Goal: Task Accomplishment & Management: Use online tool/utility

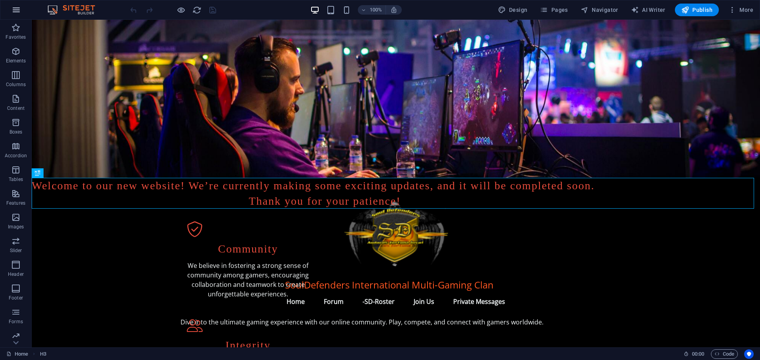
click at [12, 5] on button "button" at bounding box center [16, 9] width 19 height 19
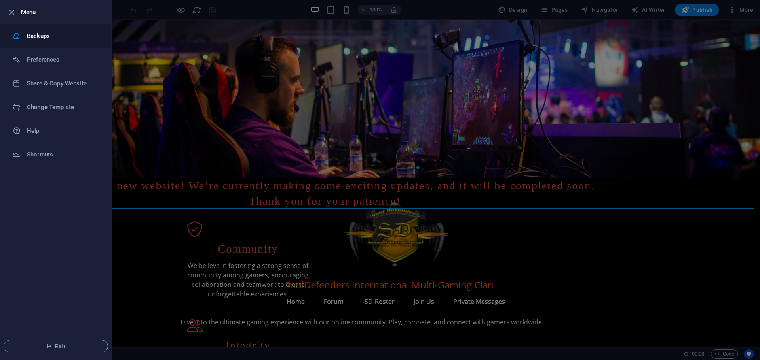
click at [45, 33] on h6 "Backups" at bounding box center [63, 35] width 73 height 9
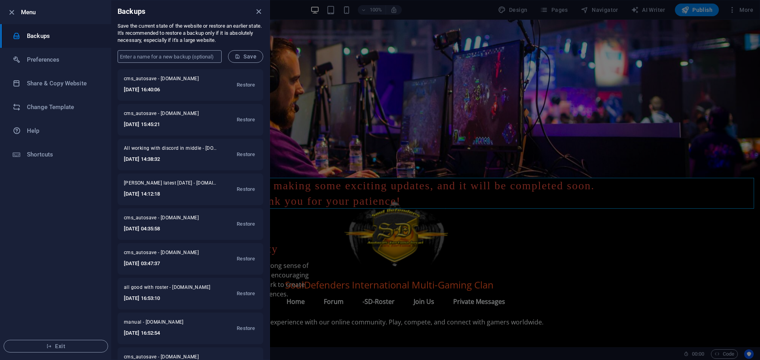
click at [178, 55] on input "text" at bounding box center [170, 56] width 104 height 13
type input "all good tody 6/10/2025"
click at [252, 58] on span "Save" at bounding box center [246, 56] width 22 height 6
click at [258, 9] on icon "close" at bounding box center [258, 11] width 9 height 9
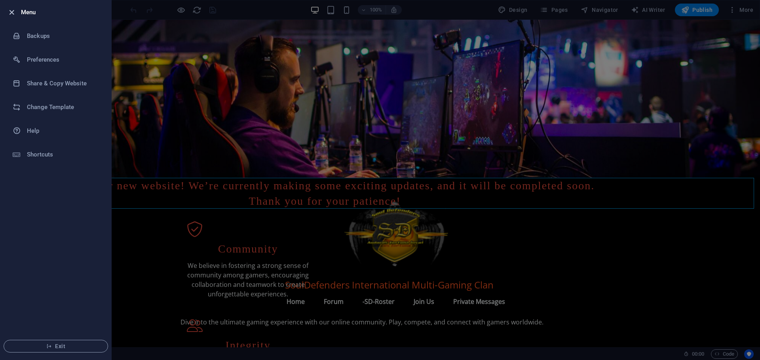
click at [11, 13] on icon "button" at bounding box center [11, 12] width 9 height 9
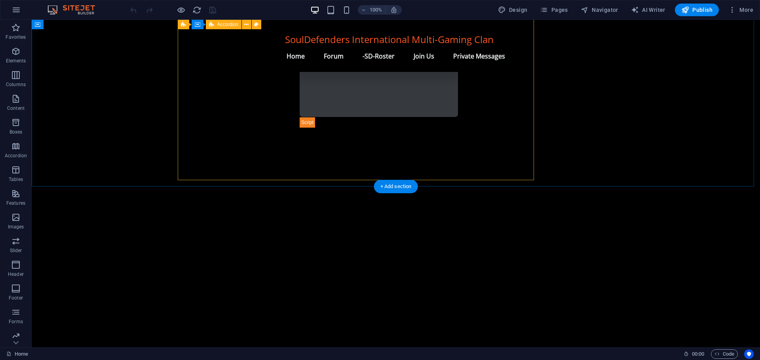
scroll to position [714, 0]
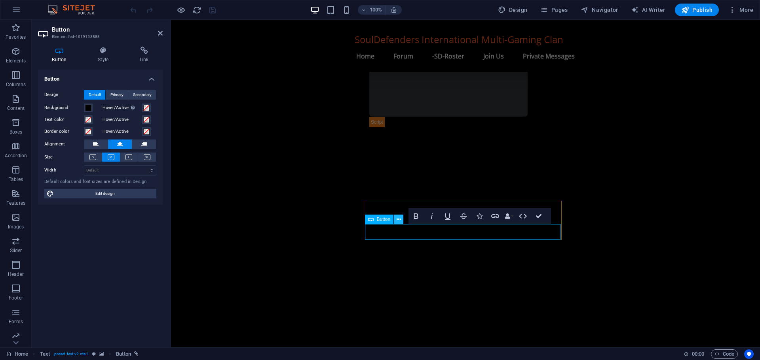
click at [398, 220] on icon at bounding box center [398, 220] width 4 height 8
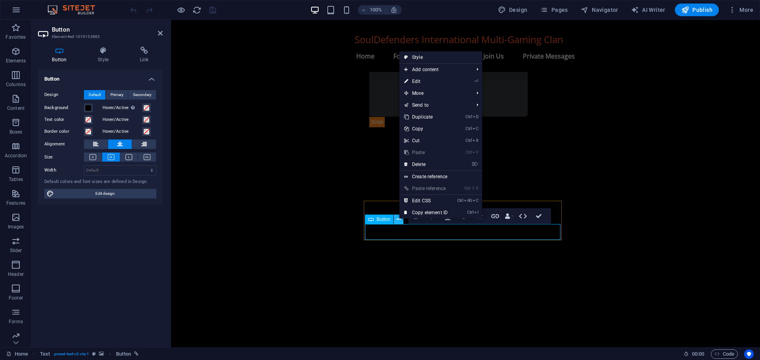
click at [398, 220] on icon at bounding box center [398, 220] width 4 height 8
click at [147, 109] on span at bounding box center [146, 108] width 6 height 6
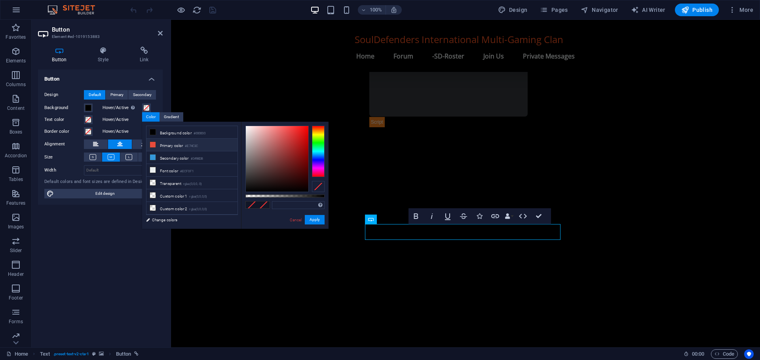
click at [154, 147] on icon at bounding box center [153, 145] width 6 height 6
type input "#e74c3c"
click at [319, 220] on button "Apply" at bounding box center [315, 219] width 20 height 9
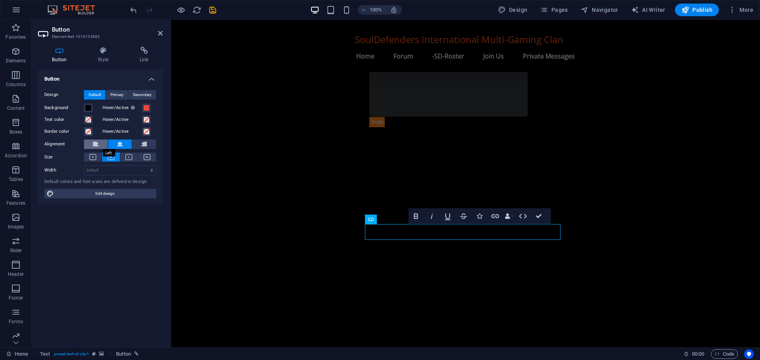
click at [96, 143] on icon at bounding box center [96, 144] width 6 height 9
click at [122, 144] on icon at bounding box center [120, 144] width 6 height 9
click at [94, 156] on icon at bounding box center [92, 157] width 7 height 6
click at [111, 154] on icon at bounding box center [111, 157] width 7 height 6
click at [94, 156] on icon at bounding box center [92, 157] width 7 height 6
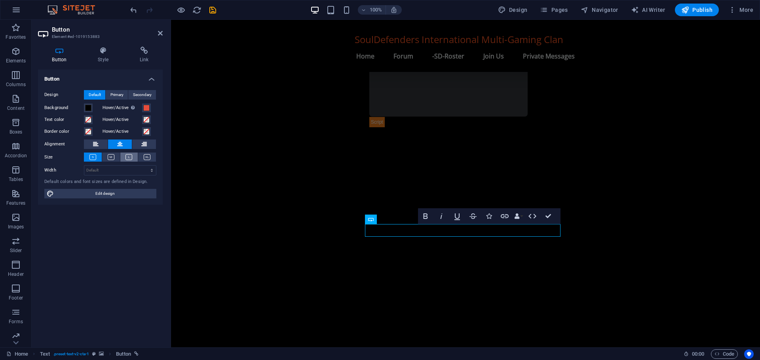
click at [121, 156] on button at bounding box center [129, 157] width 18 height 9
click at [150, 156] on icon at bounding box center [147, 157] width 7 height 6
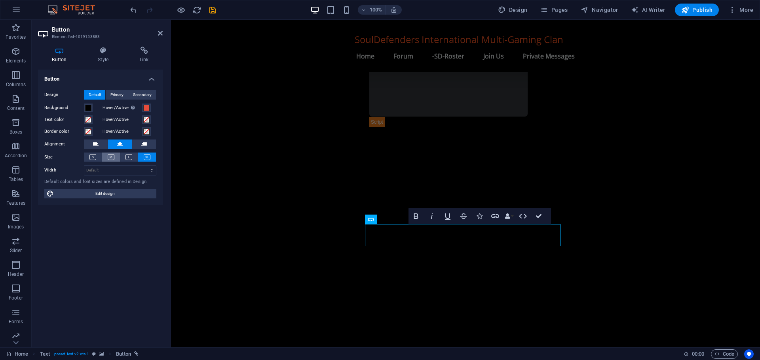
click at [112, 157] on icon at bounding box center [111, 157] width 7 height 6
click at [161, 34] on icon at bounding box center [160, 33] width 5 height 6
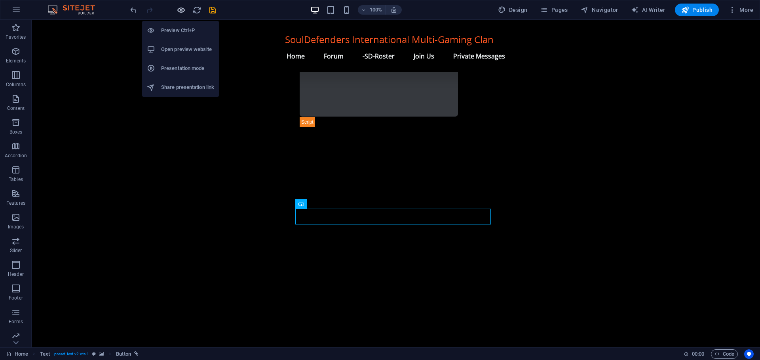
click at [181, 12] on icon "button" at bounding box center [180, 10] width 9 height 9
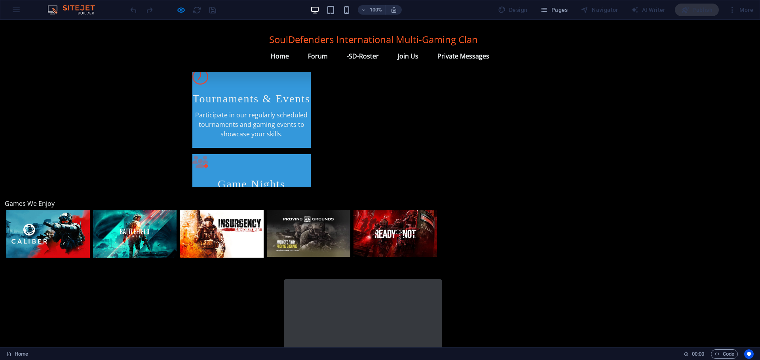
scroll to position [533, 0]
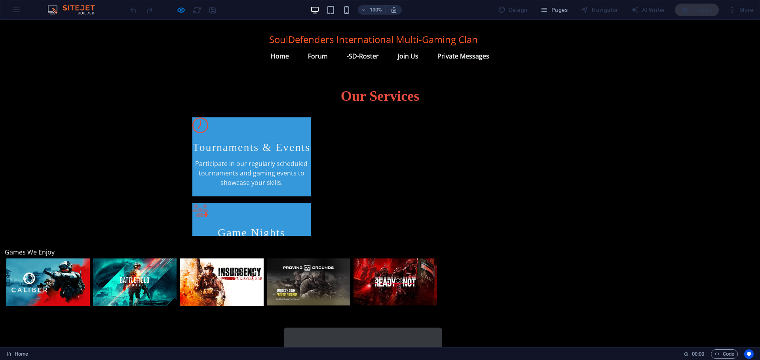
scroll to position [375, 0]
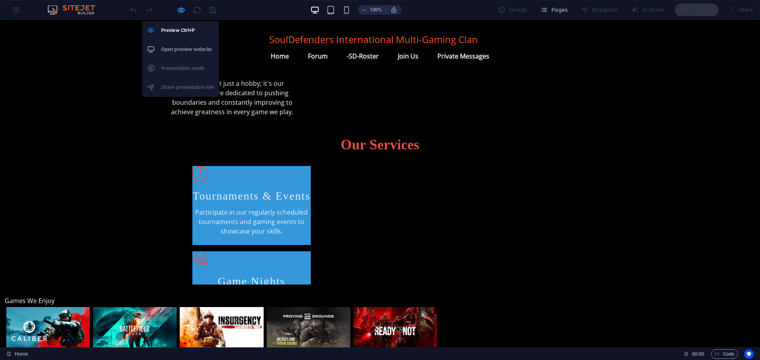
click at [180, 10] on icon "button" at bounding box center [180, 10] width 9 height 9
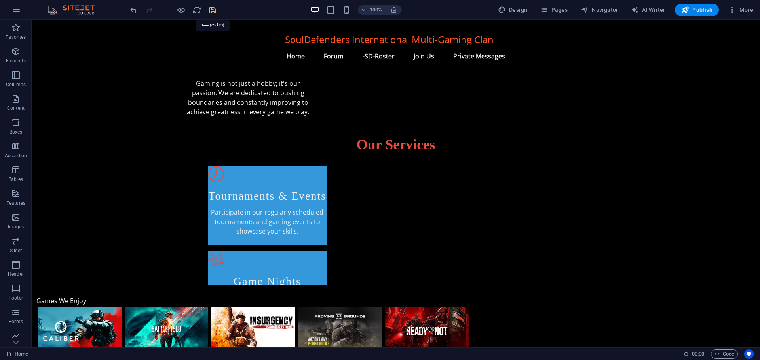
click at [213, 9] on icon "save" at bounding box center [212, 10] width 9 height 9
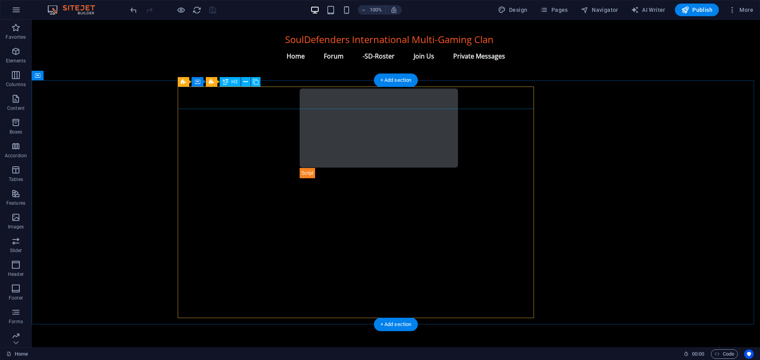
scroll to position [714, 0]
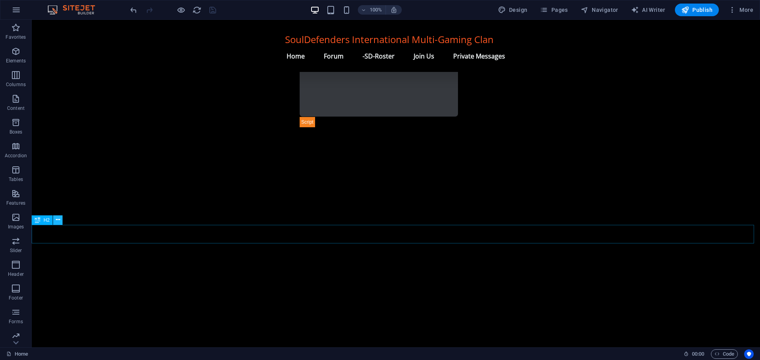
click at [56, 217] on icon at bounding box center [58, 220] width 4 height 8
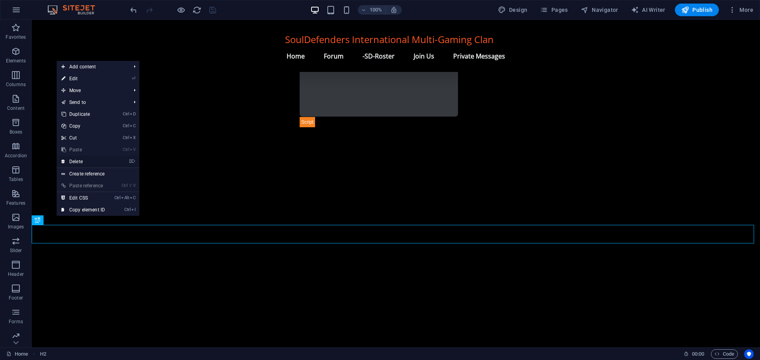
click at [80, 159] on link "⌦ Delete" at bounding box center [83, 162] width 53 height 12
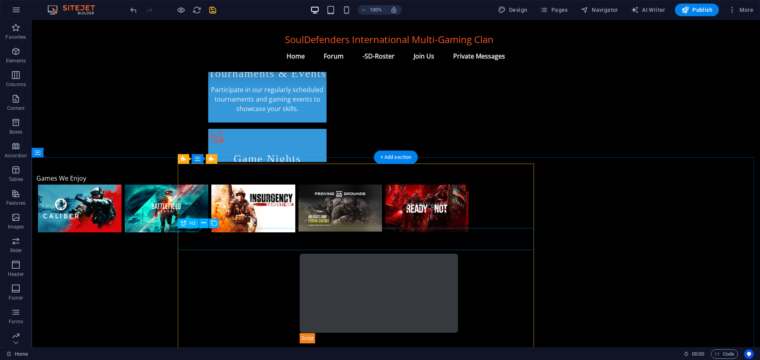
scroll to position [537, 0]
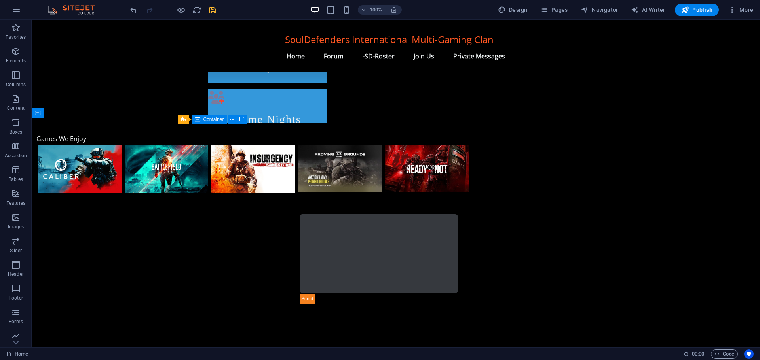
click at [207, 119] on span "Container" at bounding box center [213, 119] width 21 height 5
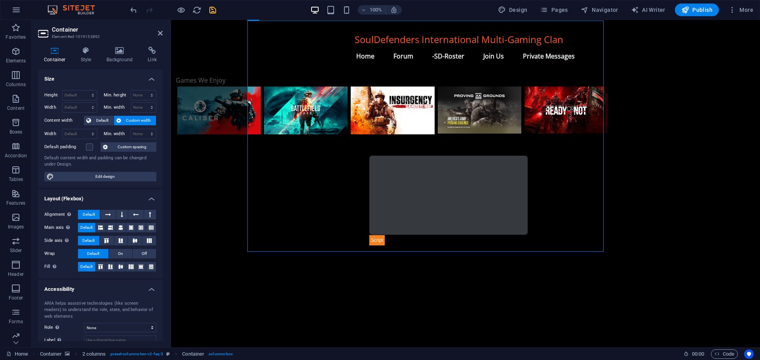
scroll to position [592, 0]
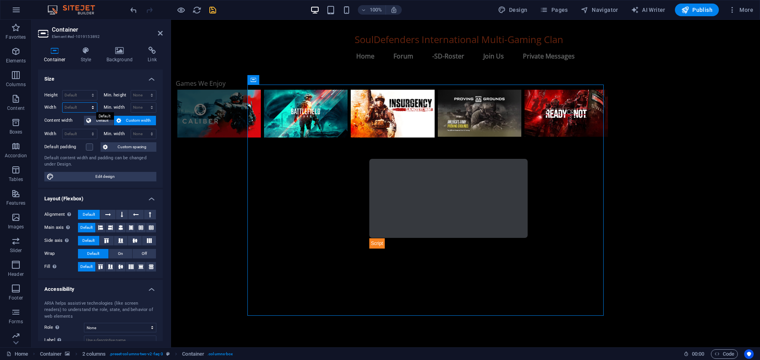
click at [78, 107] on select "Default px rem % em vh vw" at bounding box center [80, 107] width 34 height 9
select select "px"
click at [85, 103] on select "Default px rem % em vh vw" at bounding box center [80, 107] width 34 height 9
click at [77, 108] on input "900" at bounding box center [80, 107] width 34 height 9
click at [66, 106] on input "900" at bounding box center [80, 107] width 34 height 9
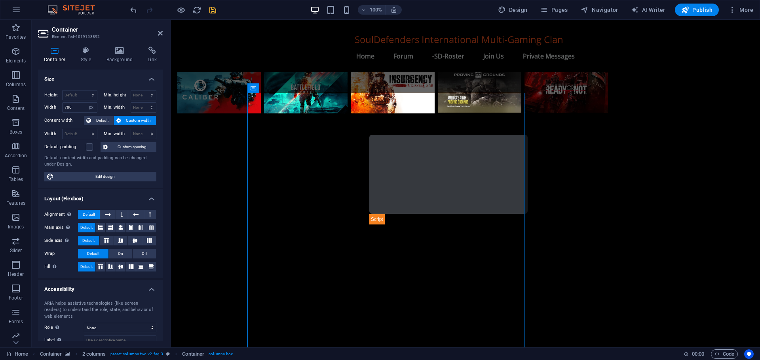
scroll to position [620, 0]
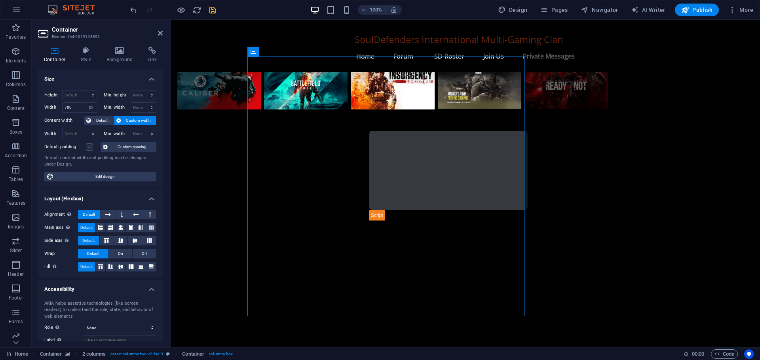
click at [89, 148] on label at bounding box center [89, 147] width 7 height 7
click at [0, 0] on input "Default padding" at bounding box center [0, 0] width 0 height 0
click at [89, 148] on label at bounding box center [89, 147] width 7 height 7
click at [0, 0] on input "Default padding" at bounding box center [0, 0] width 0 height 0
click at [122, 145] on span "Custom spacing" at bounding box center [132, 146] width 44 height 9
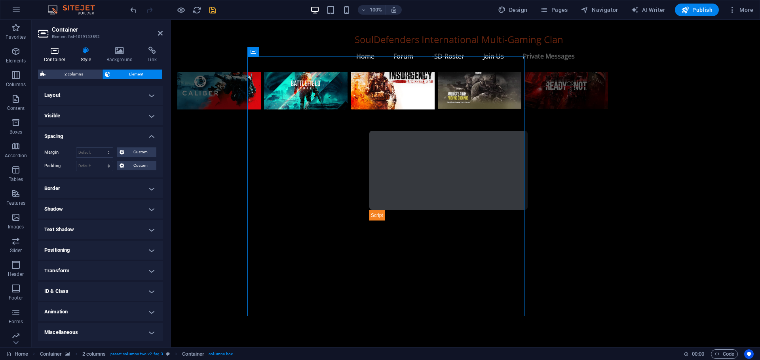
click at [52, 50] on icon at bounding box center [55, 51] width 34 height 8
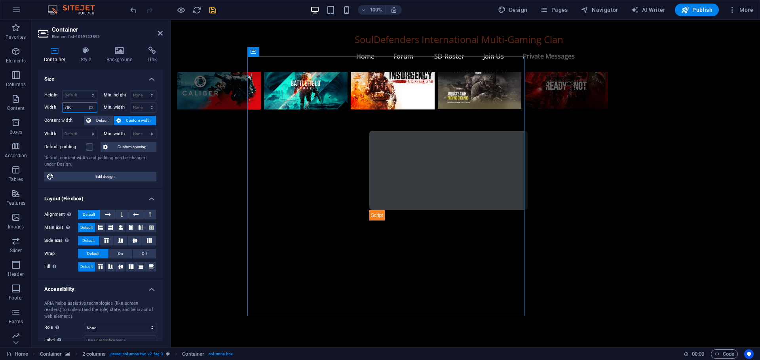
click at [66, 106] on input "700" at bounding box center [80, 107] width 34 height 9
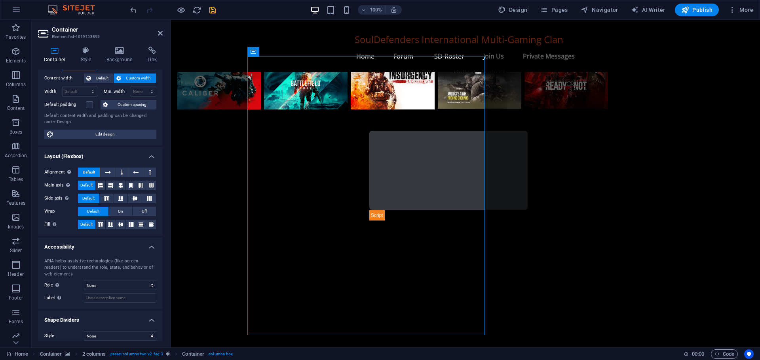
scroll to position [48, 0]
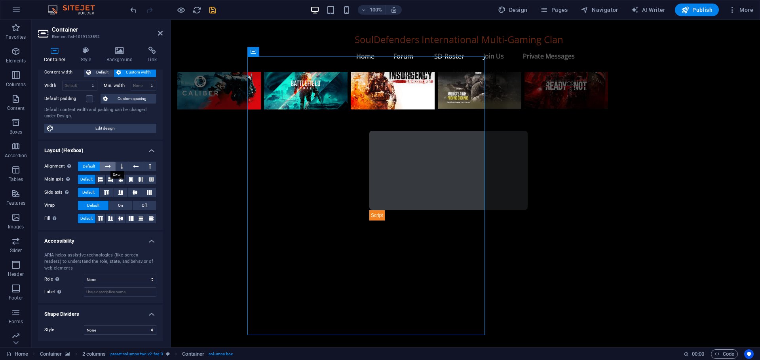
type input "600"
click at [106, 166] on icon at bounding box center [108, 166] width 6 height 9
click at [85, 167] on span "Default" at bounding box center [89, 166] width 12 height 9
click at [93, 328] on select "None Triangle Square Diagonal Polygon 1 Polygon 2 Zigzag Multiple Zigzags Waves…" at bounding box center [120, 330] width 72 height 9
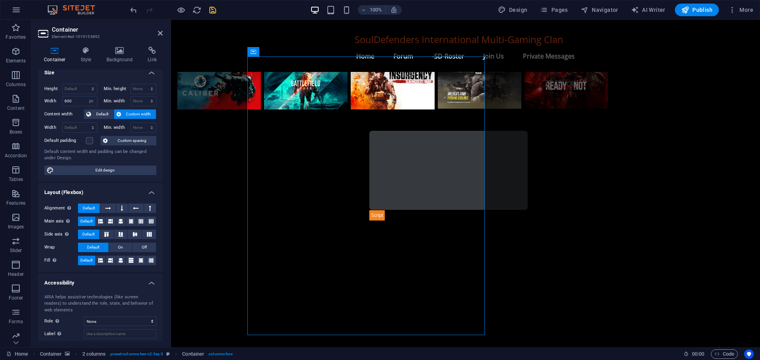
scroll to position [0, 0]
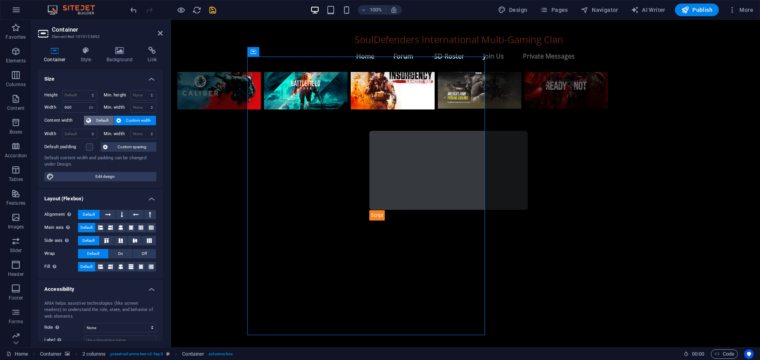
click at [100, 120] on span "Default" at bounding box center [102, 120] width 18 height 9
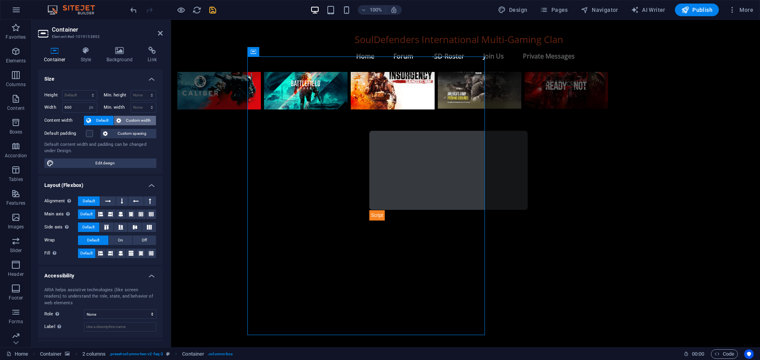
click at [128, 119] on span "Custom width" at bounding box center [138, 120] width 30 height 9
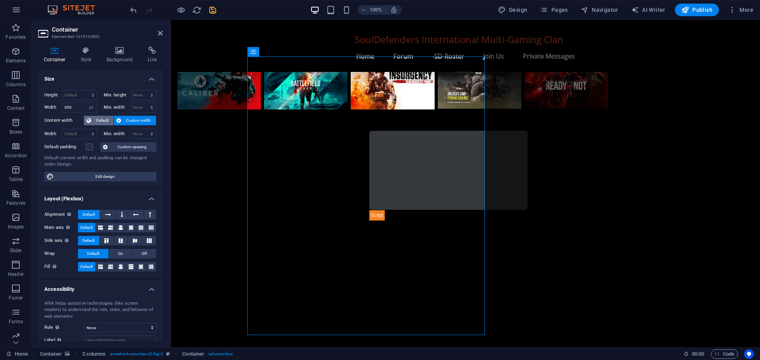
click at [99, 119] on span "Default" at bounding box center [102, 120] width 18 height 9
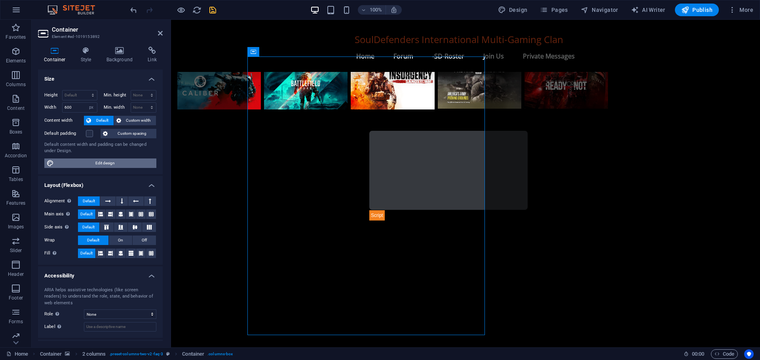
click at [84, 162] on span "Edit design" at bounding box center [105, 163] width 98 height 9
select select "rem"
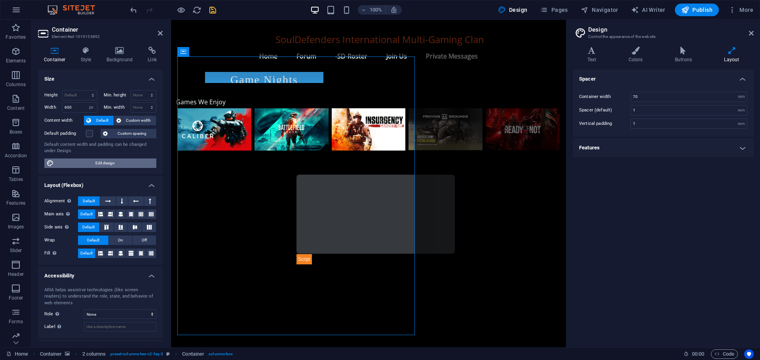
scroll to position [645, 0]
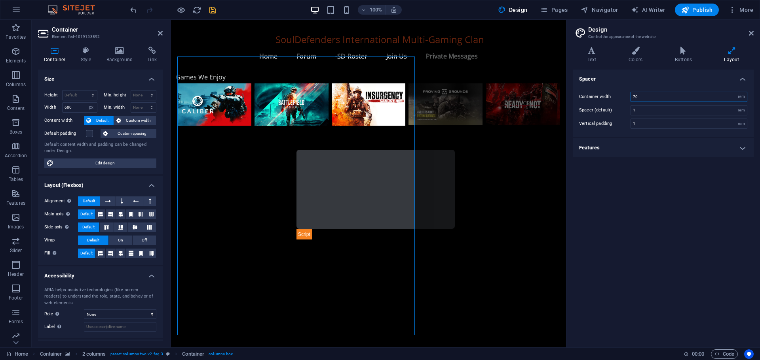
click at [634, 96] on input "70" at bounding box center [689, 96] width 116 height 9
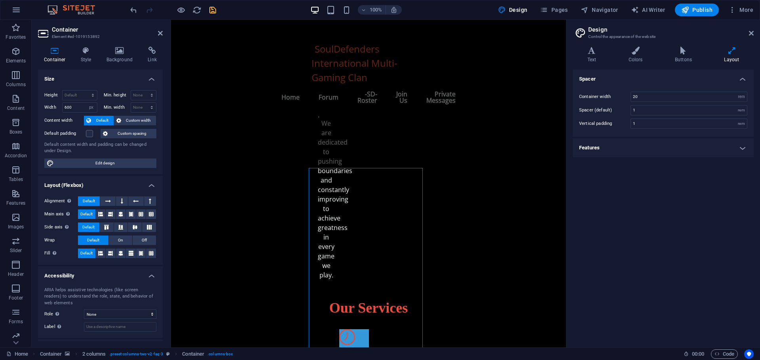
scroll to position [754, 0]
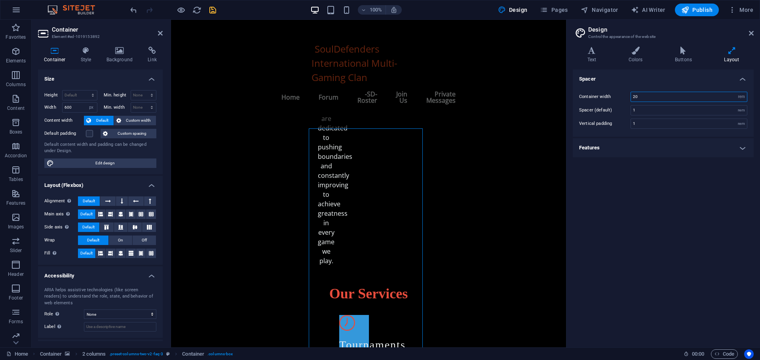
click at [635, 95] on input "20" at bounding box center [689, 96] width 116 height 9
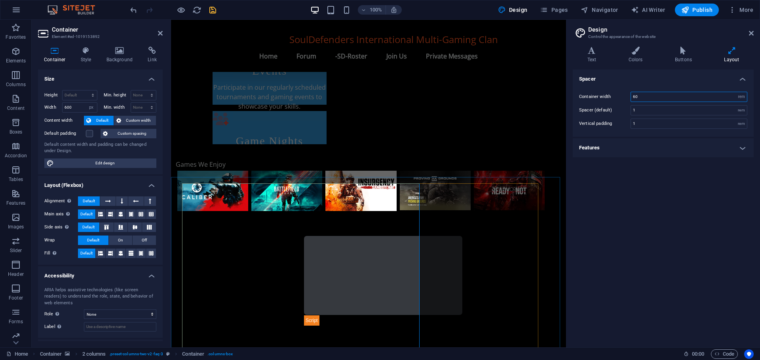
scroll to position [595, 0]
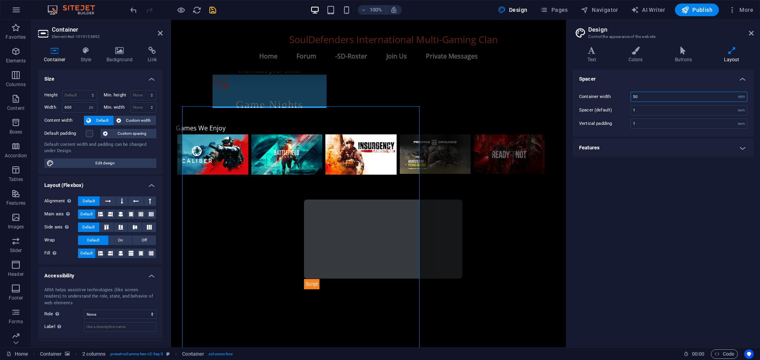
type input "0"
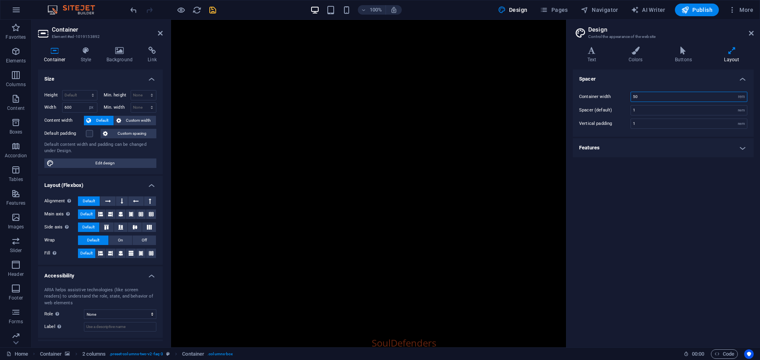
click at [644, 97] on input "50" at bounding box center [689, 96] width 116 height 9
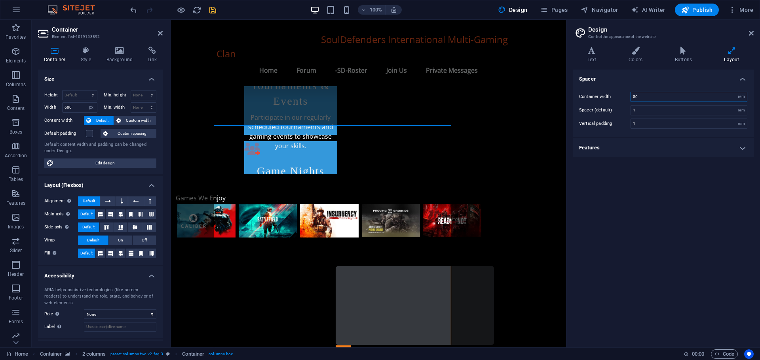
click at [634, 94] on input "50" at bounding box center [689, 96] width 116 height 9
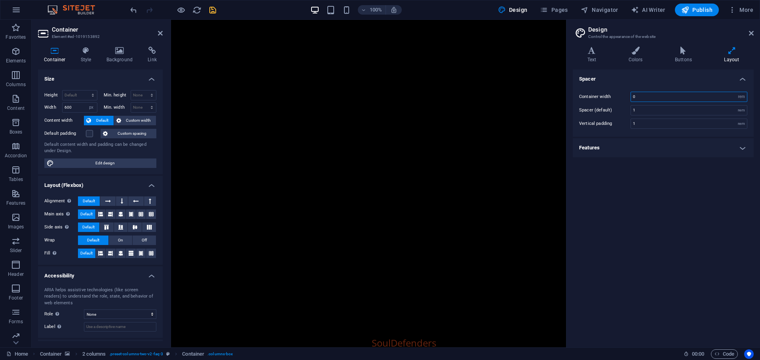
click at [633, 95] on input "0" at bounding box center [689, 96] width 116 height 9
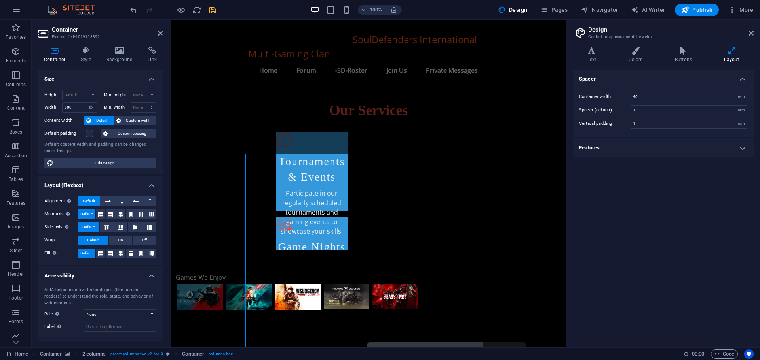
click at [617, 149] on h4 "Features" at bounding box center [663, 147] width 181 height 19
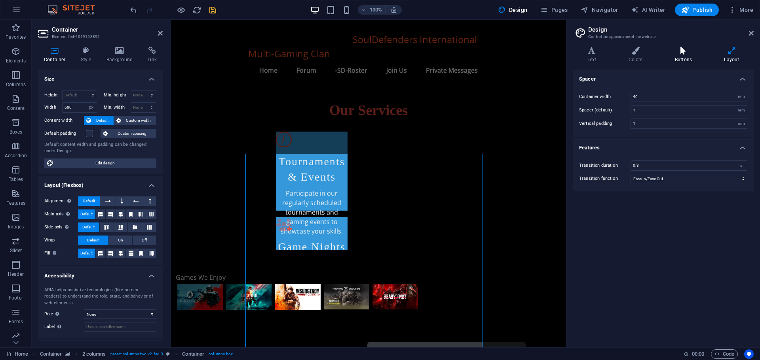
click at [681, 53] on icon at bounding box center [683, 51] width 46 height 8
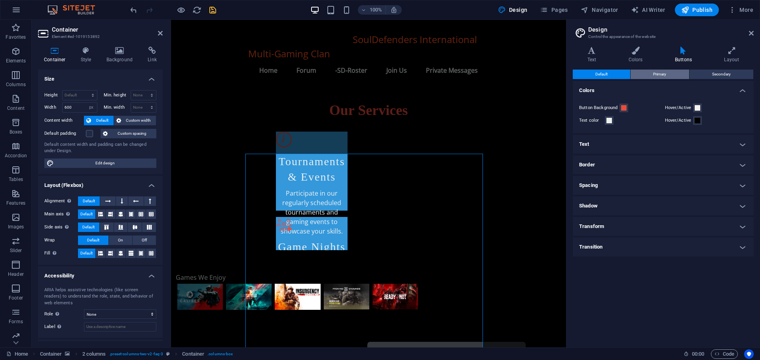
click at [668, 73] on button "Primary" at bounding box center [659, 74] width 58 height 9
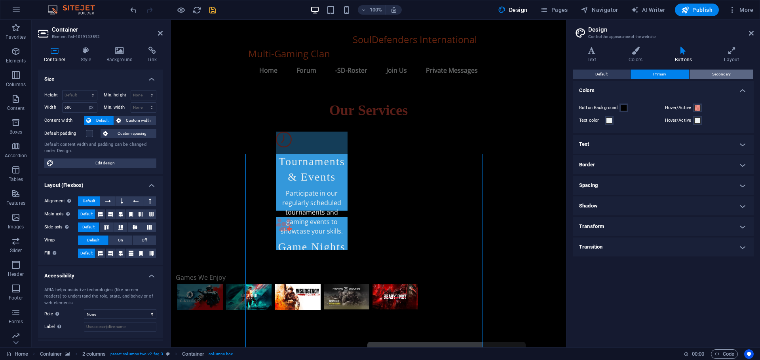
click at [709, 74] on button "Secondary" at bounding box center [721, 74] width 64 height 9
click at [160, 32] on icon at bounding box center [160, 33] width 5 height 6
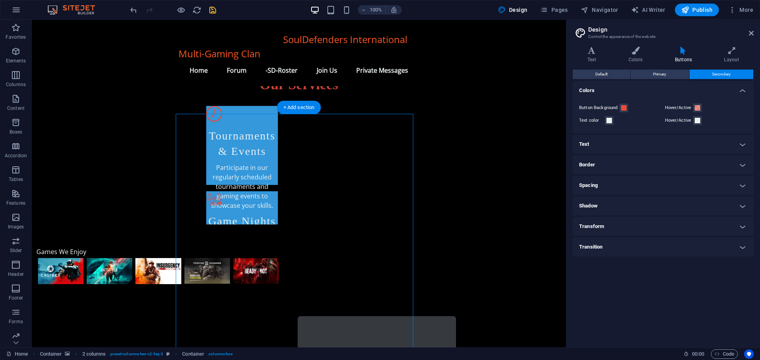
scroll to position [620, 0]
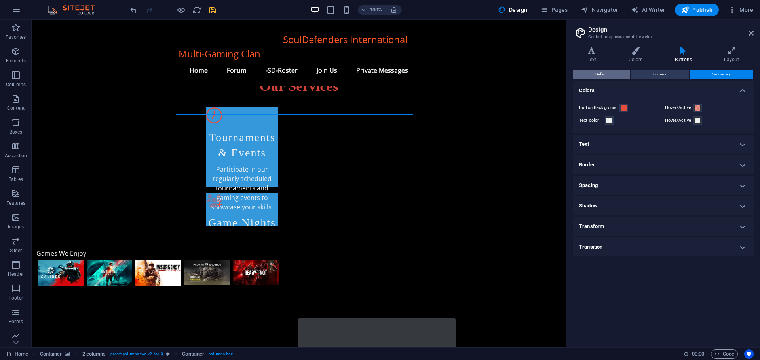
click at [596, 74] on span "Default" at bounding box center [601, 74] width 12 height 9
click at [737, 49] on icon at bounding box center [731, 51] width 44 height 8
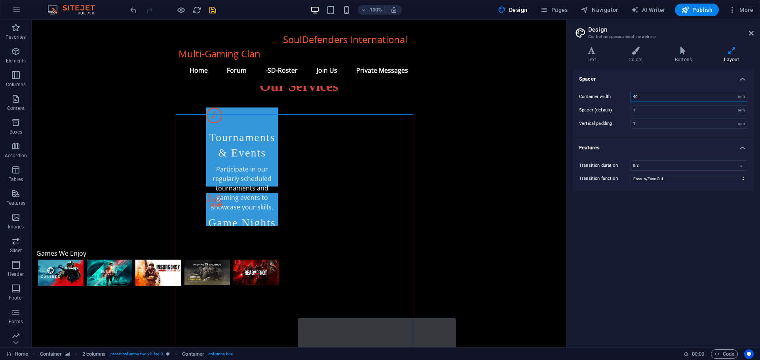
click at [635, 96] on input "40" at bounding box center [689, 96] width 116 height 9
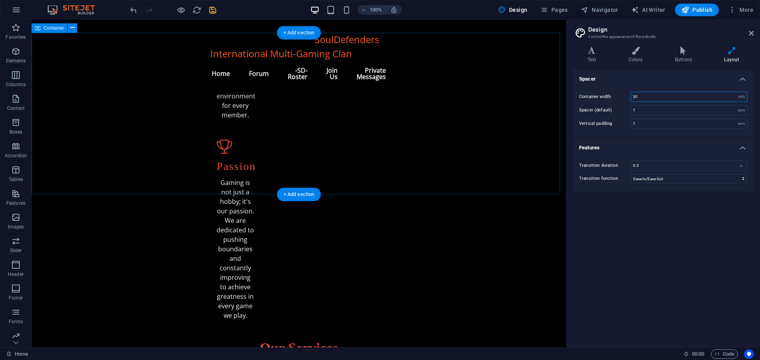
scroll to position [501, 0]
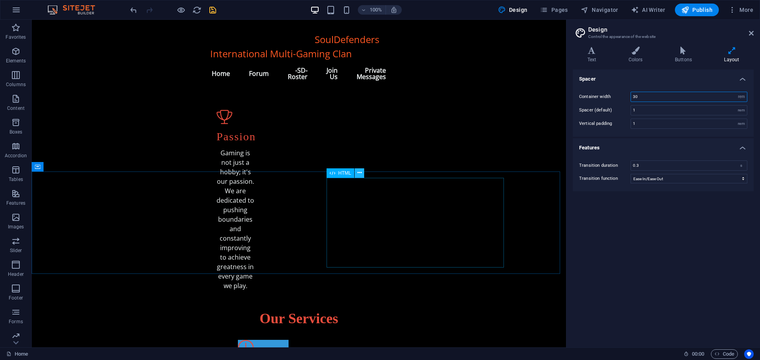
type input "30"
click at [358, 174] on icon at bounding box center [359, 173] width 4 height 8
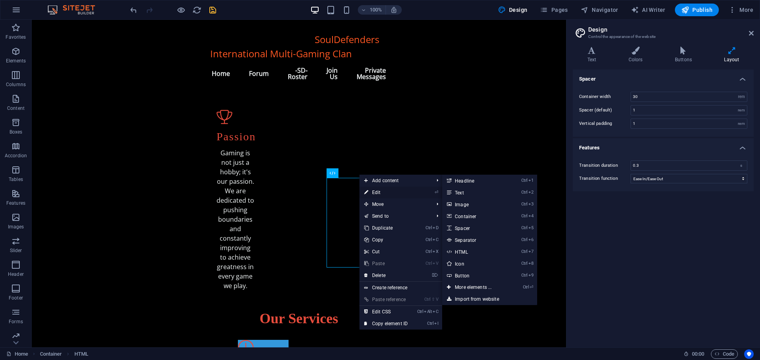
click at [379, 192] on link "⏎ Edit" at bounding box center [385, 193] width 53 height 12
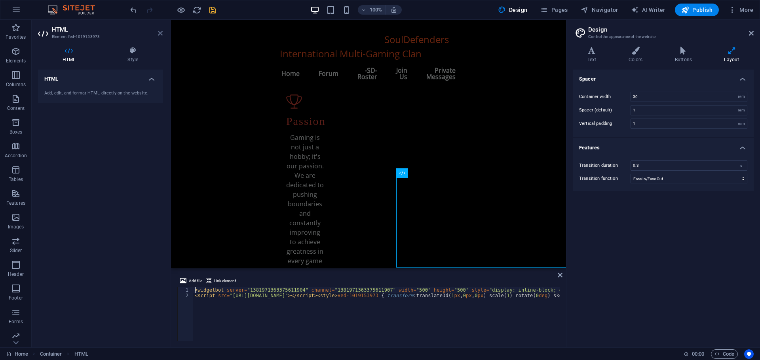
click at [160, 32] on icon at bounding box center [160, 33] width 5 height 6
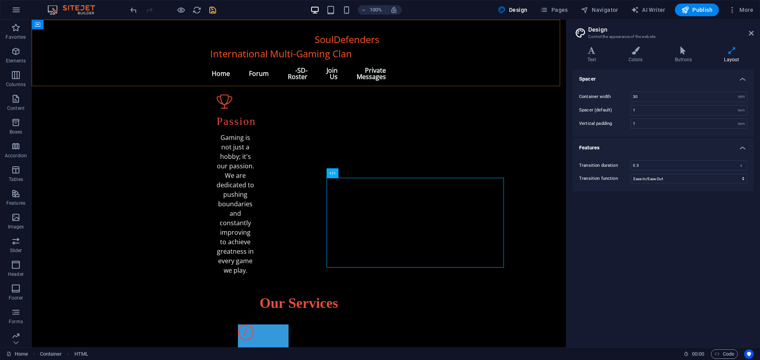
scroll to position [501, 0]
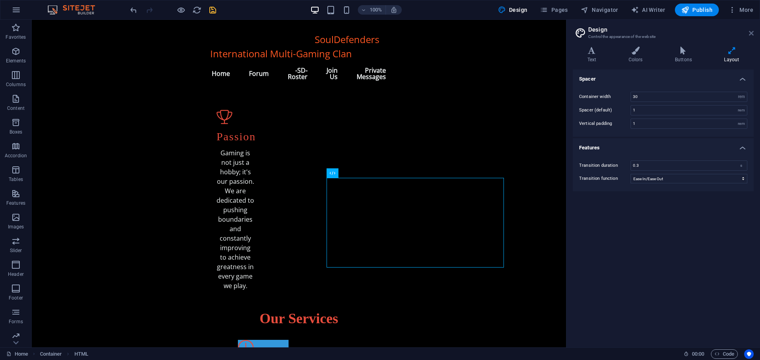
click at [752, 32] on icon at bounding box center [751, 33] width 5 height 6
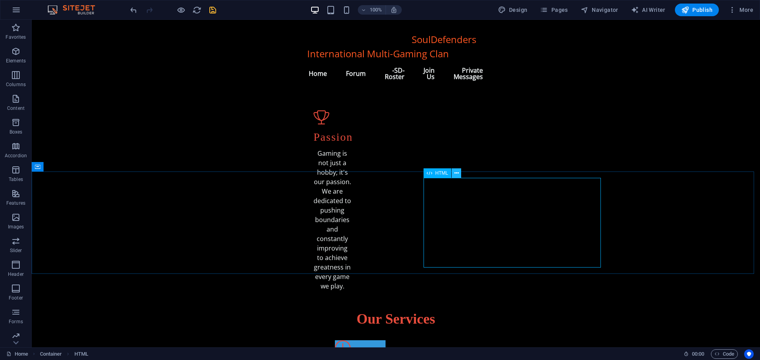
click at [456, 173] on icon at bounding box center [456, 173] width 4 height 8
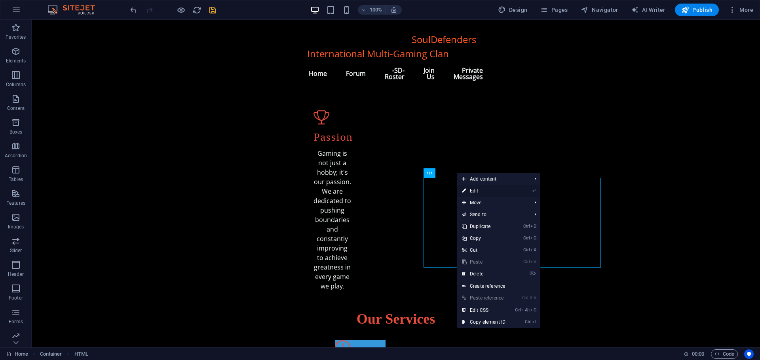
click at [475, 192] on link "⏎ Edit" at bounding box center [483, 191] width 53 height 12
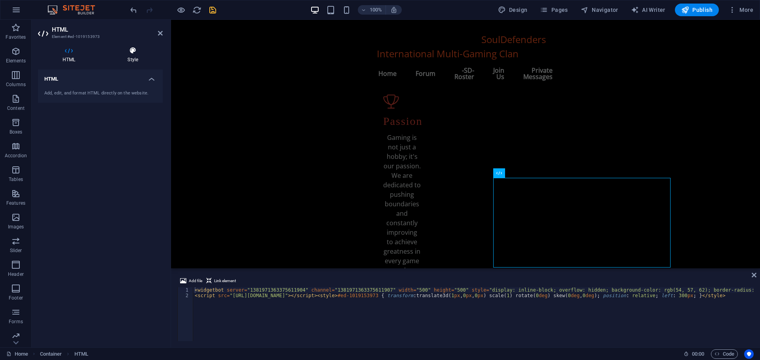
click at [135, 54] on icon at bounding box center [133, 51] width 60 height 8
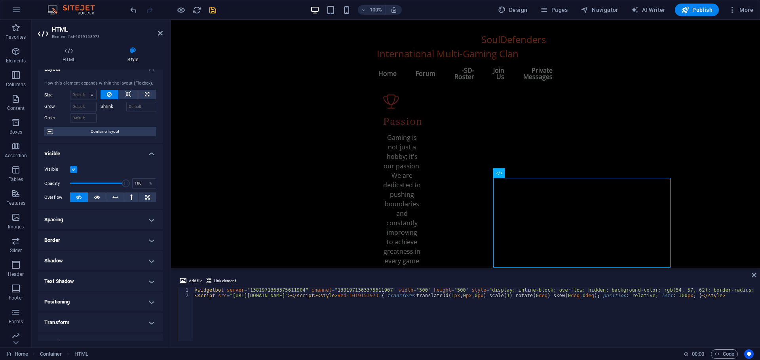
scroll to position [0, 0]
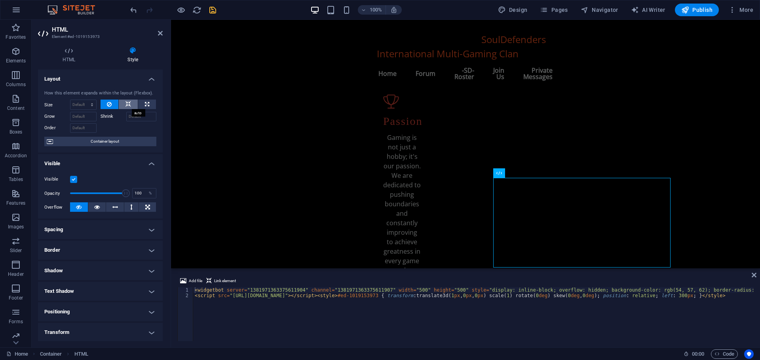
click at [128, 106] on icon at bounding box center [128, 104] width 6 height 9
click at [146, 104] on icon at bounding box center [147, 104] width 4 height 9
type input "100"
select select "%"
click at [123, 104] on button at bounding box center [128, 104] width 19 height 9
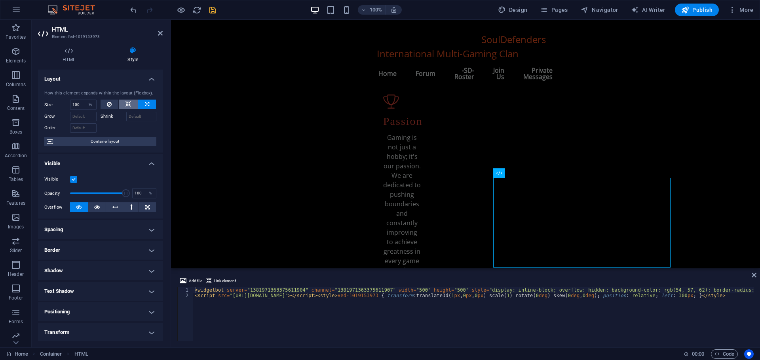
select select "DISABLED_OPTION_VALUE"
click at [102, 104] on button at bounding box center [110, 104] width 18 height 9
click at [127, 102] on icon at bounding box center [128, 104] width 6 height 9
click at [211, 164] on icon at bounding box center [212, 167] width 4 height 8
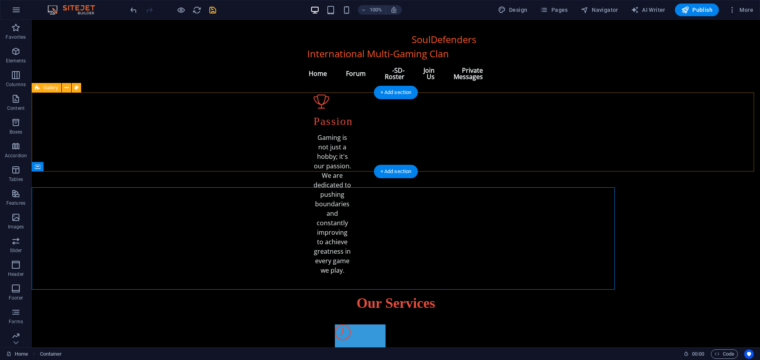
scroll to position [485, 0]
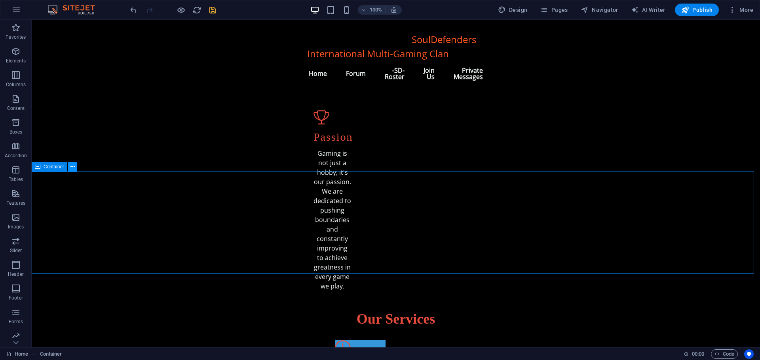
click at [72, 166] on icon at bounding box center [72, 167] width 4 height 8
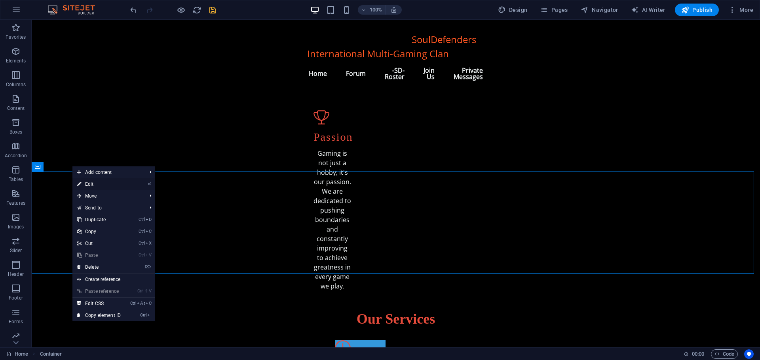
click at [93, 183] on link "⏎ Edit" at bounding box center [98, 184] width 53 height 12
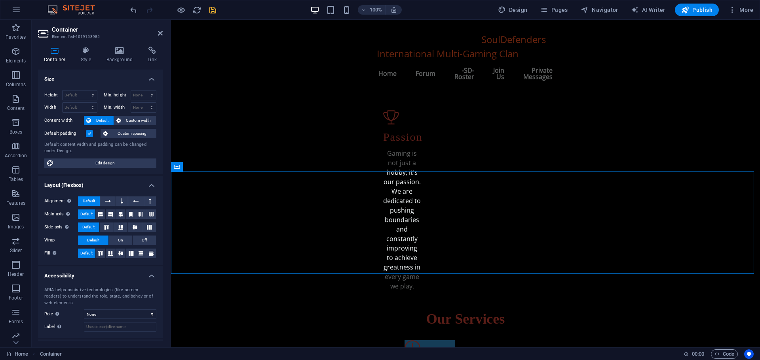
scroll to position [501, 0]
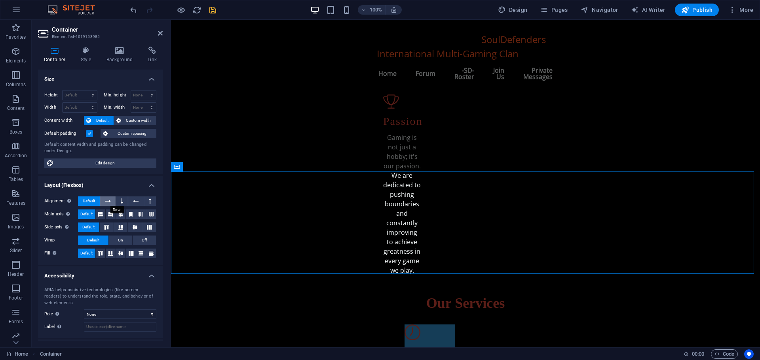
click at [110, 201] on icon at bounding box center [108, 201] width 6 height 9
click at [121, 201] on icon at bounding box center [122, 201] width 2 height 9
click at [94, 200] on span "Default" at bounding box center [89, 201] width 12 height 9
click at [120, 213] on icon at bounding box center [120, 214] width 5 height 9
click at [112, 214] on icon at bounding box center [110, 214] width 5 height 9
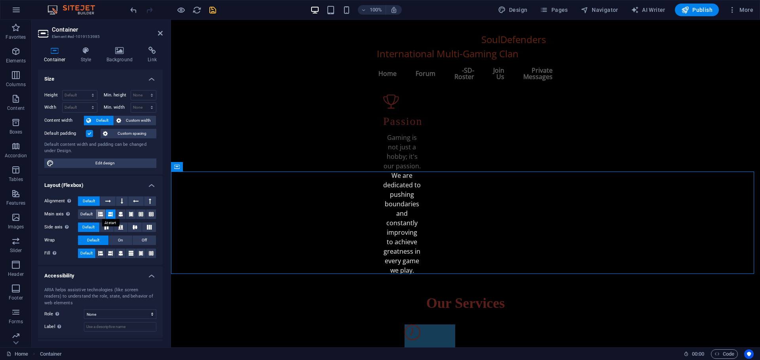
click at [100, 214] on icon at bounding box center [100, 214] width 5 height 9
click at [131, 213] on icon at bounding box center [131, 214] width 5 height 9
click at [138, 213] on icon at bounding box center [140, 214] width 5 height 9
click at [146, 213] on button at bounding box center [151, 214] width 10 height 9
click at [101, 213] on icon at bounding box center [100, 214] width 5 height 9
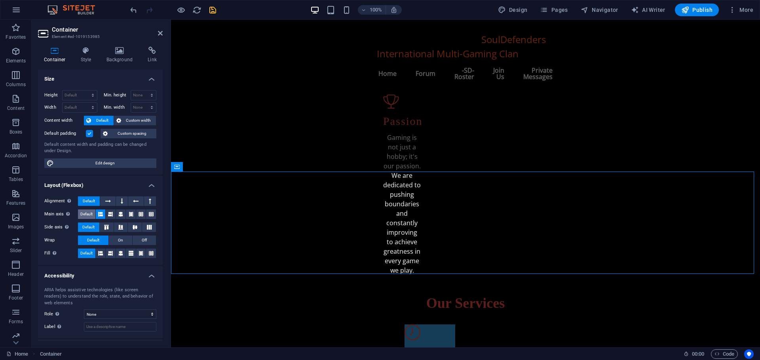
click at [88, 214] on span "Default" at bounding box center [86, 214] width 12 height 9
click at [108, 227] on icon at bounding box center [106, 227] width 9 height 5
click at [118, 227] on icon at bounding box center [120, 227] width 9 height 5
click at [132, 228] on icon at bounding box center [134, 227] width 9 height 5
click at [144, 228] on icon at bounding box center [148, 227] width 9 height 5
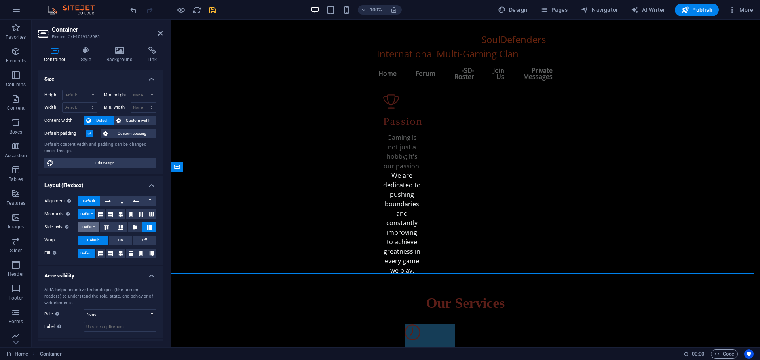
click at [89, 227] on span "Default" at bounding box center [88, 227] width 12 height 9
click at [120, 241] on span "On" at bounding box center [120, 240] width 5 height 9
click at [137, 240] on button "Off" at bounding box center [144, 240] width 23 height 9
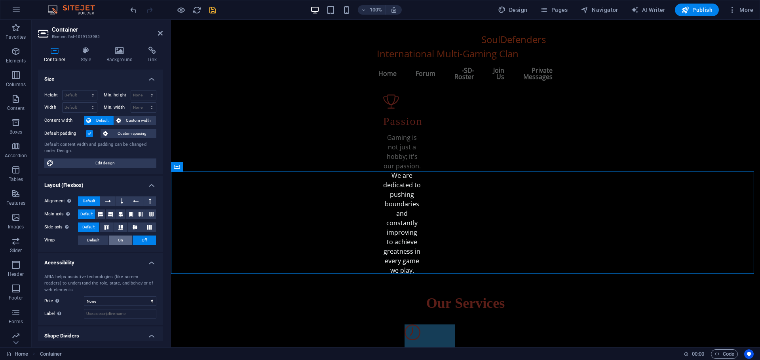
click at [123, 239] on button "On" at bounding box center [120, 240] width 23 height 9
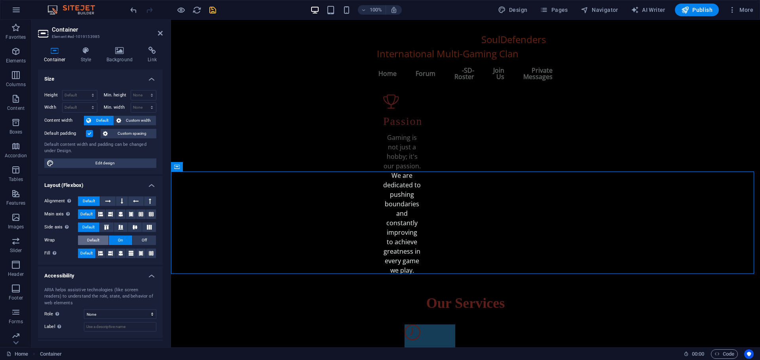
click at [91, 238] on span "Default" at bounding box center [93, 240] width 12 height 9
click at [102, 252] on icon at bounding box center [100, 253] width 5 height 9
click at [112, 254] on icon at bounding box center [110, 253] width 5 height 9
click at [87, 250] on span "Default" at bounding box center [86, 253] width 12 height 9
click at [131, 249] on icon at bounding box center [131, 253] width 5 height 9
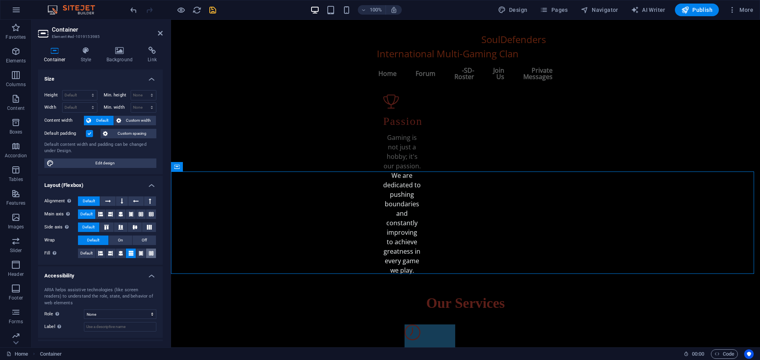
click at [146, 252] on button at bounding box center [151, 253] width 10 height 9
click at [141, 252] on icon at bounding box center [140, 253] width 5 height 9
click at [83, 251] on span "Default" at bounding box center [86, 253] width 12 height 9
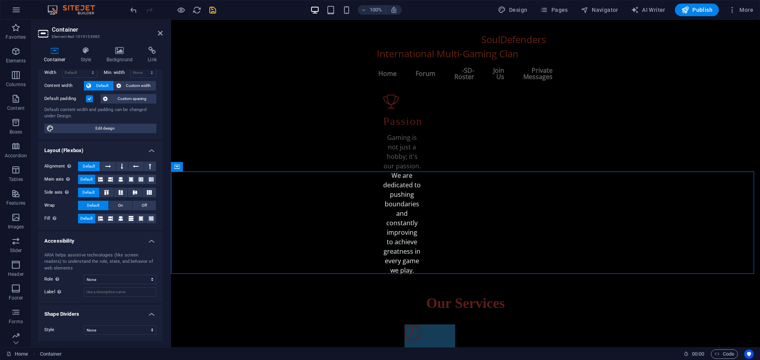
scroll to position [0, 0]
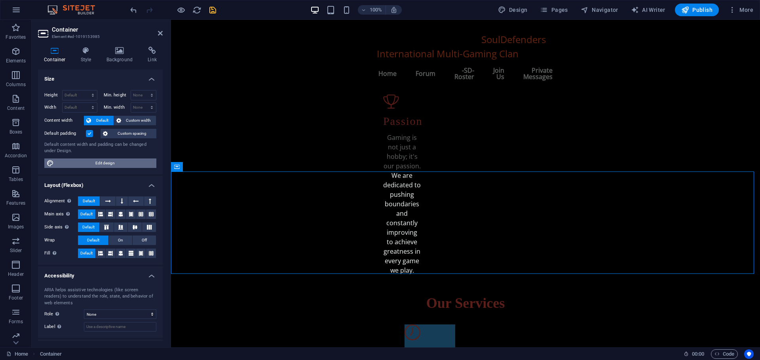
click at [100, 161] on span "Edit design" at bounding box center [105, 163] width 98 height 9
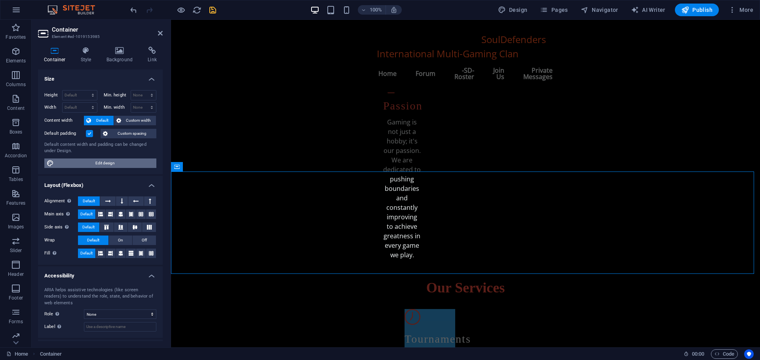
select select "rem"
select select "ease-in-out"
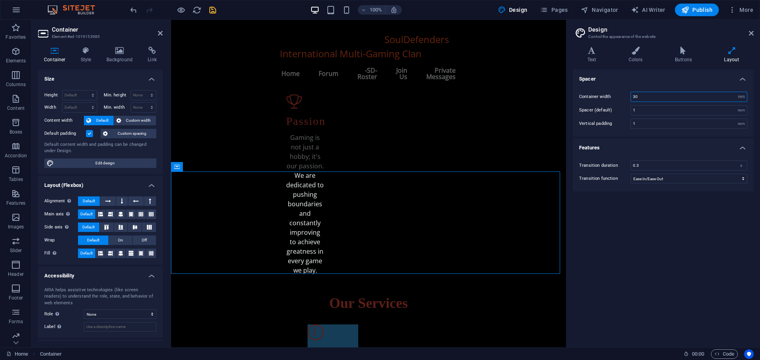
click at [635, 95] on input "30" at bounding box center [689, 96] width 116 height 9
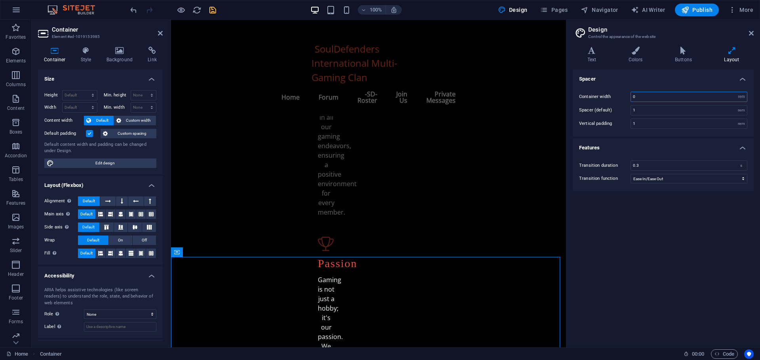
type input "30"
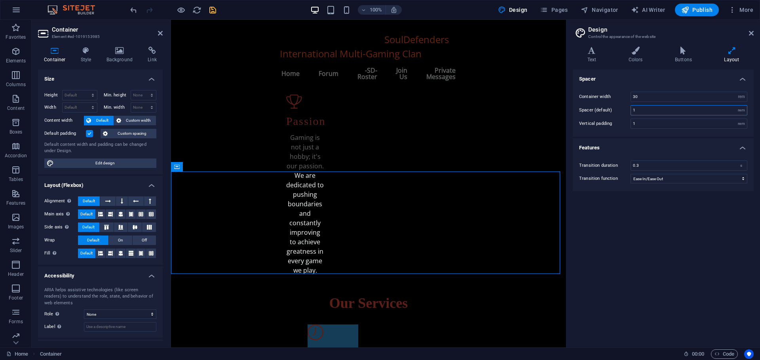
click at [637, 109] on input "1" at bounding box center [689, 110] width 116 height 9
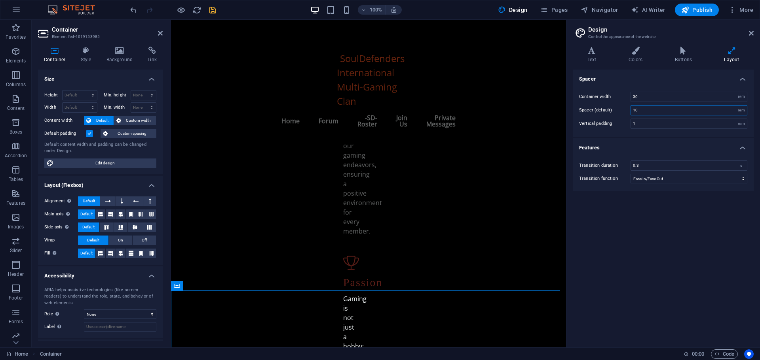
type input "1"
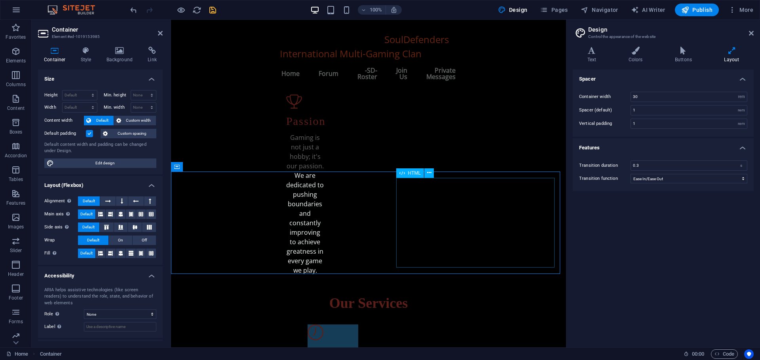
click at [409, 174] on span "HTML" at bounding box center [414, 173] width 13 height 5
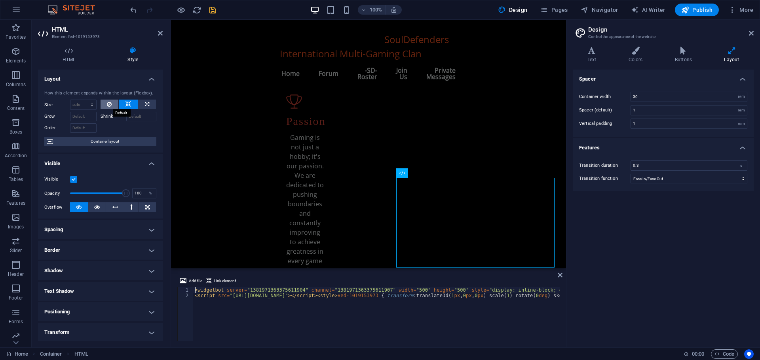
click at [105, 103] on button at bounding box center [110, 104] width 18 height 9
click at [83, 104] on select "Default auto px % 1/1 1/2 1/3 1/4 1/5 1/6 1/7 1/8 1/9 1/10" at bounding box center [83, 104] width 26 height 9
click at [70, 100] on select "Default auto px % 1/1 1/2 1/3 1/4 1/5 1/6 1/7 1/8 1/9 1/10" at bounding box center [83, 104] width 26 height 9
select select "DISABLED_OPTION_VALUE"
click at [129, 104] on icon at bounding box center [128, 104] width 6 height 9
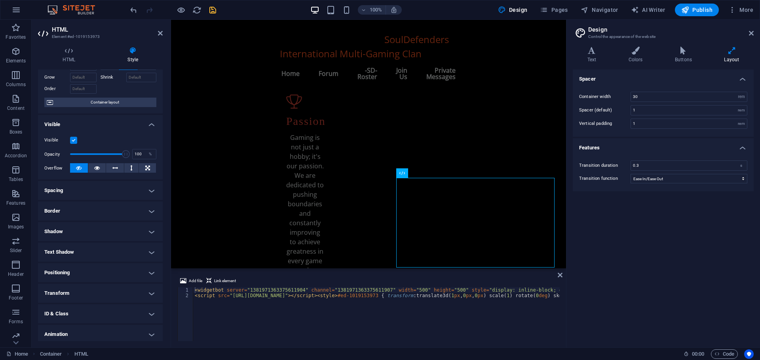
scroll to position [40, 0]
click at [111, 103] on span "Container layout" at bounding box center [104, 101] width 99 height 9
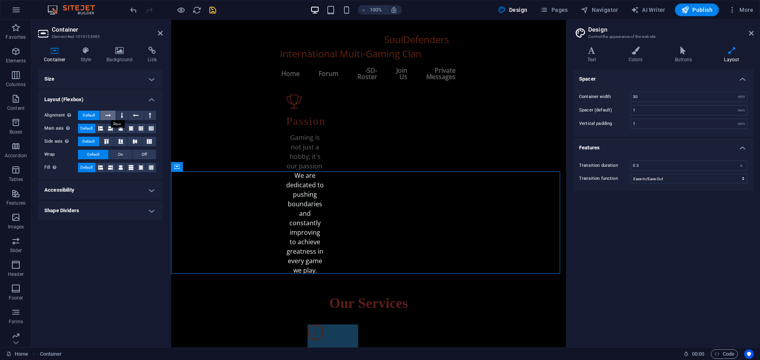
click at [108, 113] on icon at bounding box center [108, 115] width 6 height 9
click at [95, 114] on span "Default" at bounding box center [89, 115] width 12 height 9
click at [108, 128] on icon at bounding box center [110, 128] width 5 height 9
click at [102, 128] on icon at bounding box center [100, 128] width 5 height 9
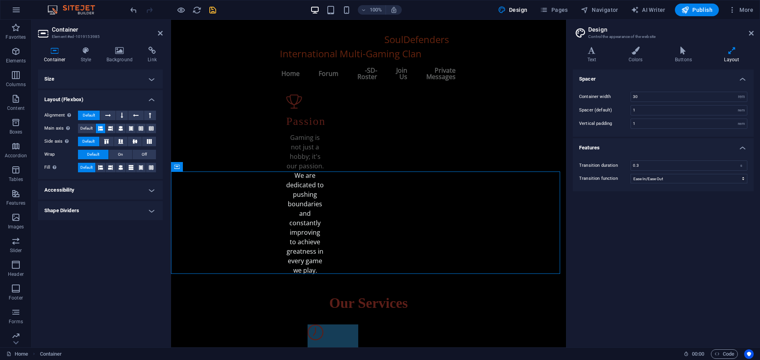
click at [102, 128] on icon at bounding box center [100, 128] width 5 height 9
click at [149, 128] on icon at bounding box center [151, 128] width 5 height 9
click at [100, 128] on icon at bounding box center [100, 128] width 5 height 9
click at [74, 188] on h4 "Accessibility" at bounding box center [100, 190] width 125 height 19
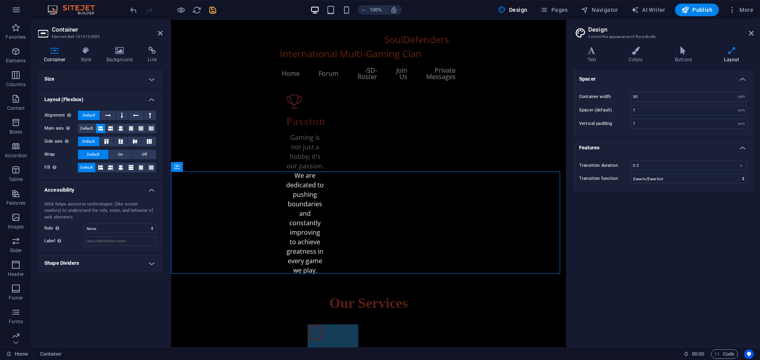
click at [74, 188] on h4 "Accessibility" at bounding box center [100, 188] width 125 height 14
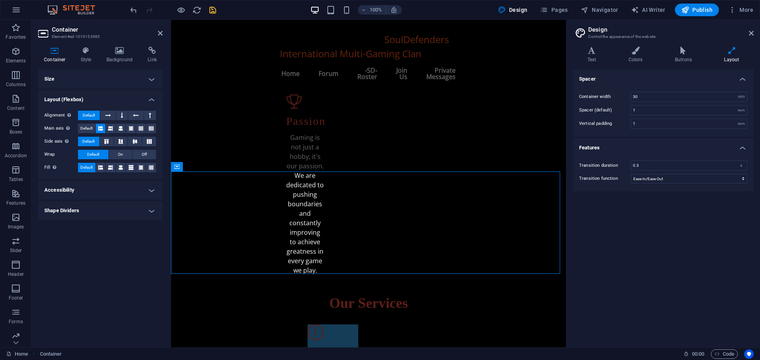
click at [74, 209] on h4 "Shape Dividers" at bounding box center [100, 210] width 125 height 19
click at [74, 209] on h4 "Shape Dividers" at bounding box center [100, 208] width 125 height 14
click at [82, 59] on h4 "Style" at bounding box center [88, 55] width 26 height 17
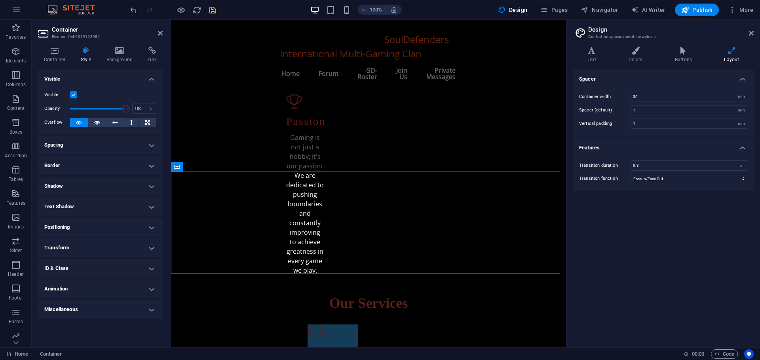
click at [78, 307] on h4 "Miscellaneous" at bounding box center [100, 309] width 125 height 19
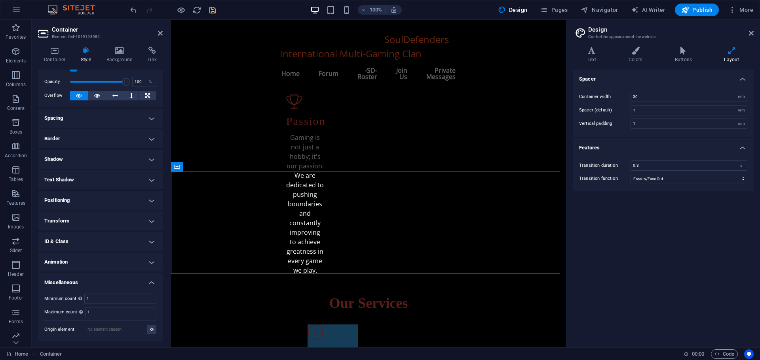
click at [86, 266] on h4 "Animation" at bounding box center [100, 262] width 125 height 19
click at [86, 243] on h4 "ID & Class" at bounding box center [100, 241] width 125 height 19
click at [82, 222] on h4 "Transform" at bounding box center [100, 221] width 125 height 19
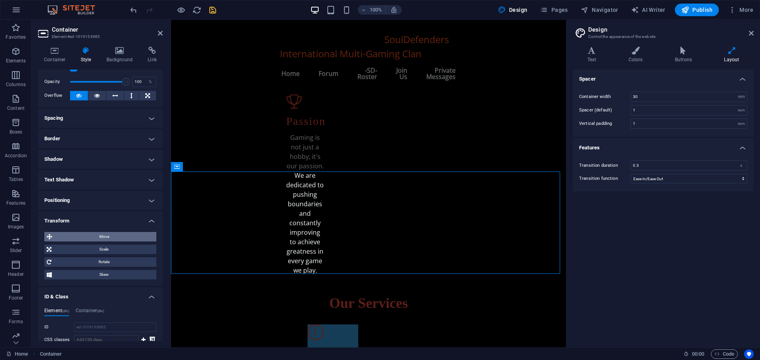
click at [83, 239] on span "Move" at bounding box center [104, 236] width 99 height 9
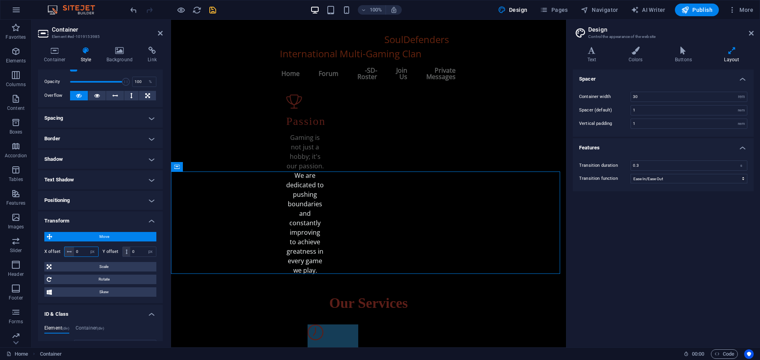
click at [80, 250] on input "0" at bounding box center [86, 251] width 24 height 9
type input "1"
click at [79, 250] on input "-100" at bounding box center [86, 251] width 24 height 9
type input "3"
type input "-300"
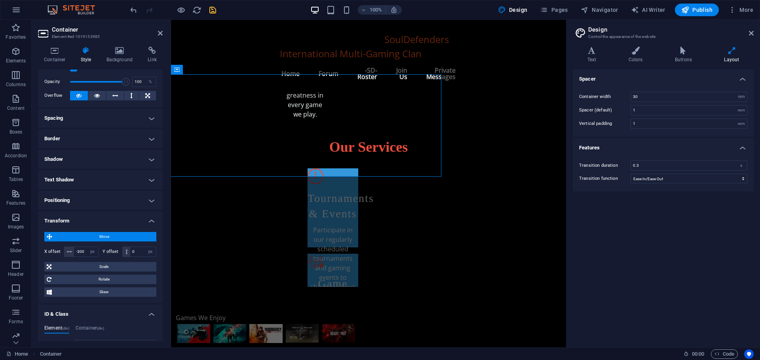
scroll to position [675, 0]
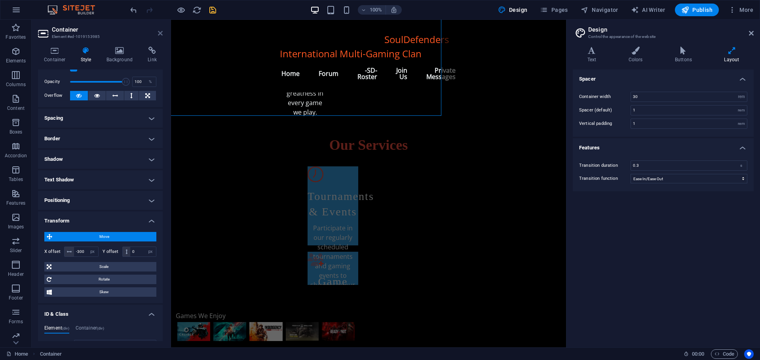
click at [160, 33] on icon at bounding box center [160, 33] width 5 height 6
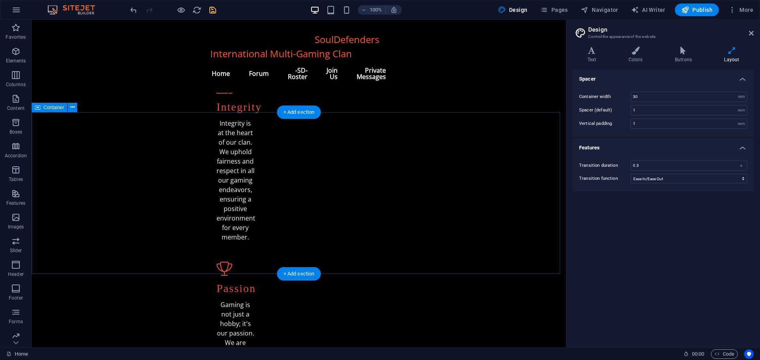
scroll to position [356, 0]
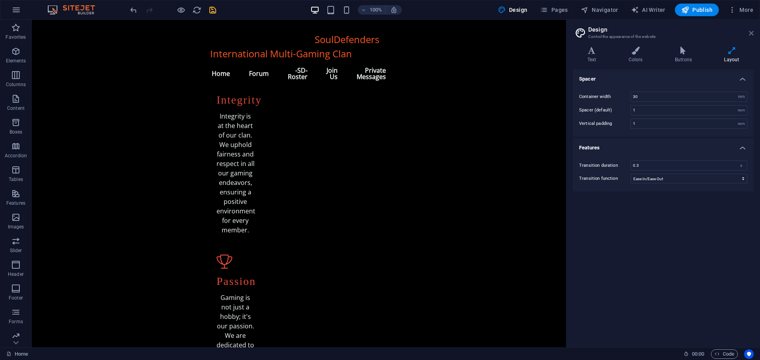
click at [749, 34] on icon at bounding box center [751, 33] width 5 height 6
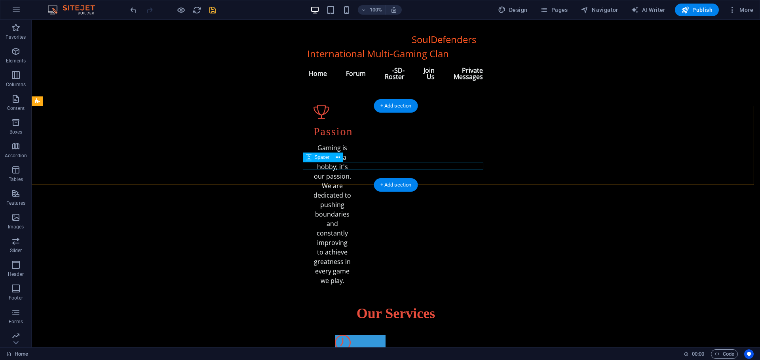
scroll to position [499, 0]
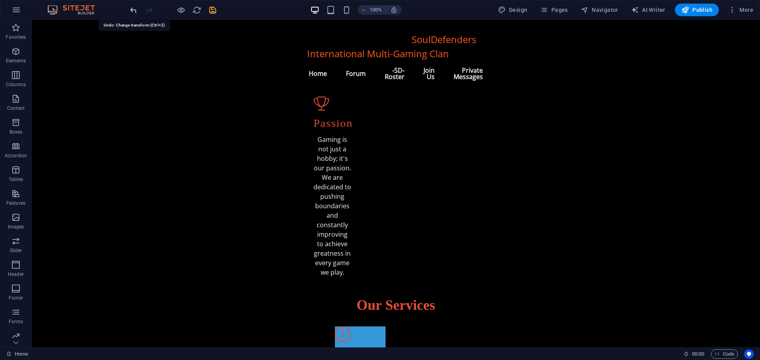
click at [131, 8] on icon "undo" at bounding box center [133, 10] width 9 height 9
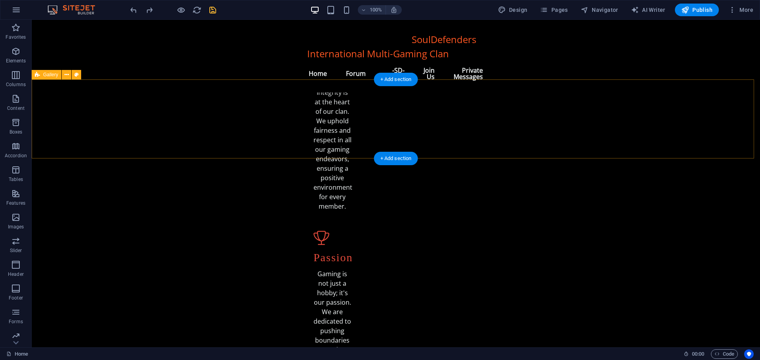
scroll to position [341, 0]
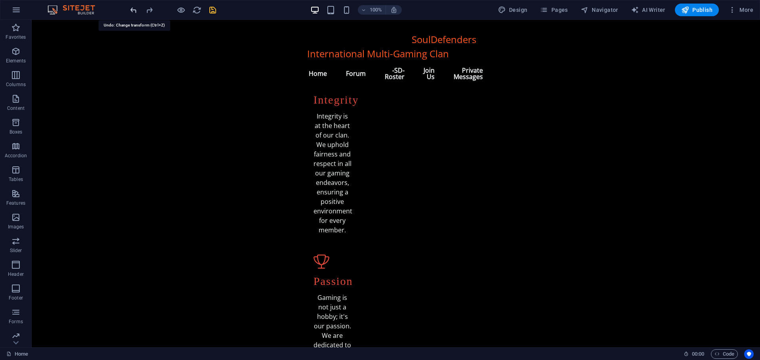
click at [131, 8] on icon "undo" at bounding box center [133, 10] width 9 height 9
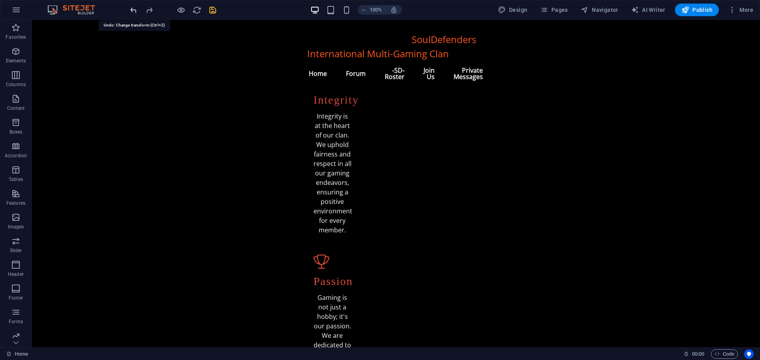
click at [131, 8] on icon "undo" at bounding box center [133, 10] width 9 height 9
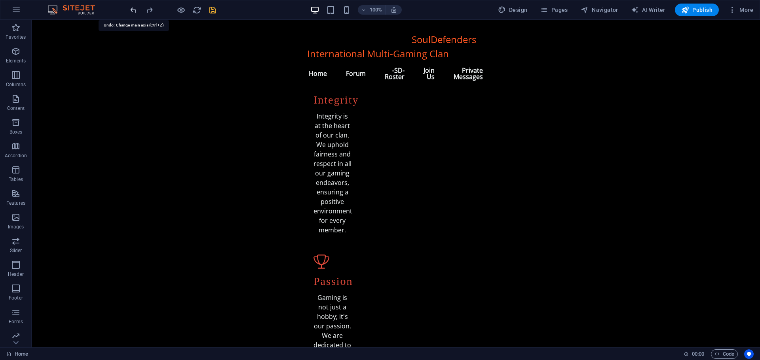
click at [131, 8] on icon "undo" at bounding box center [133, 10] width 9 height 9
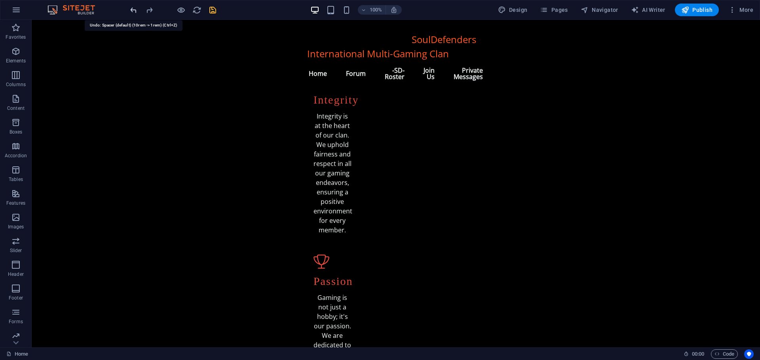
click at [131, 8] on icon "undo" at bounding box center [133, 10] width 9 height 9
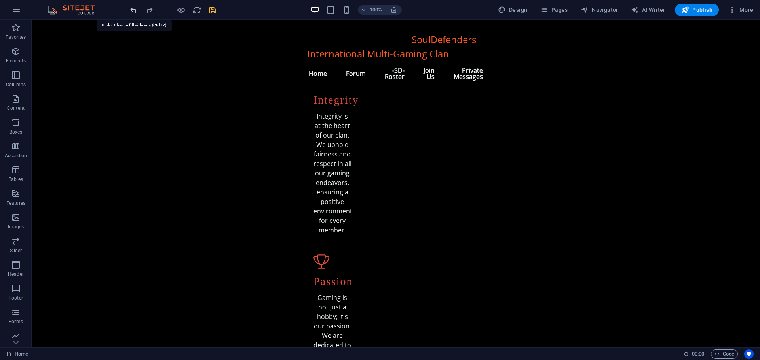
click at [131, 8] on icon "undo" at bounding box center [133, 10] width 9 height 9
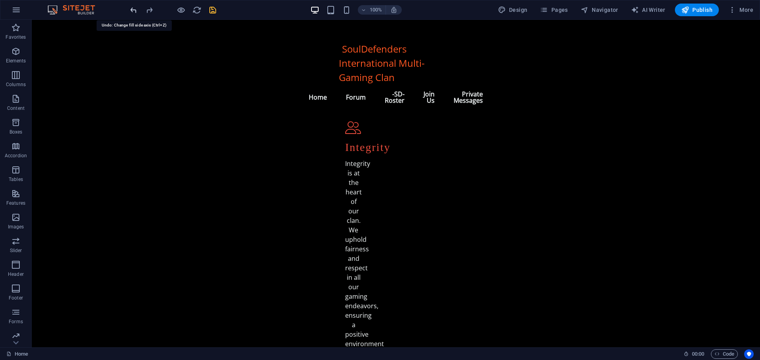
click at [131, 8] on icon "undo" at bounding box center [133, 10] width 9 height 9
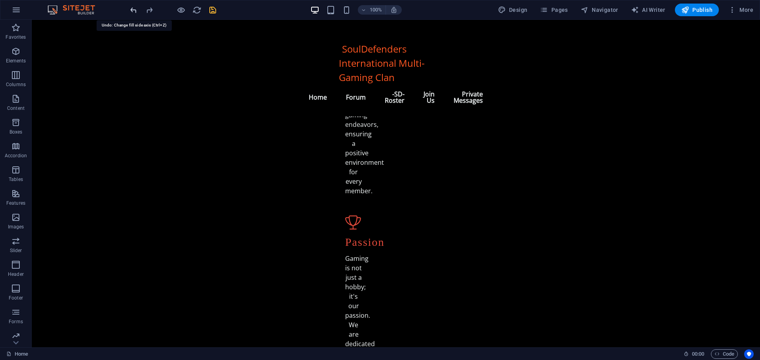
scroll to position [610, 0]
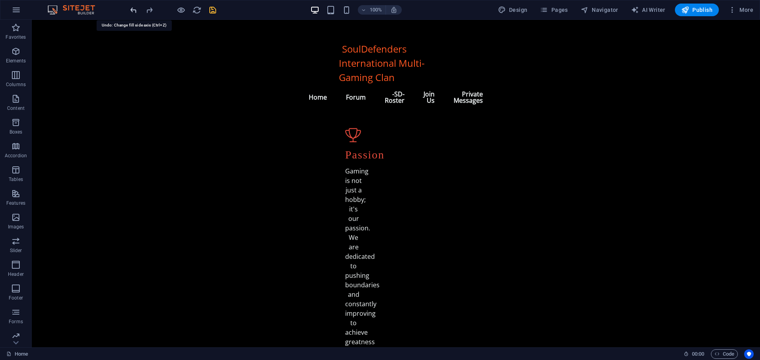
click at [131, 8] on icon "undo" at bounding box center [133, 10] width 9 height 9
click at [135, 11] on icon "undo" at bounding box center [133, 10] width 9 height 9
click at [135, 10] on icon "undo" at bounding box center [133, 10] width 9 height 9
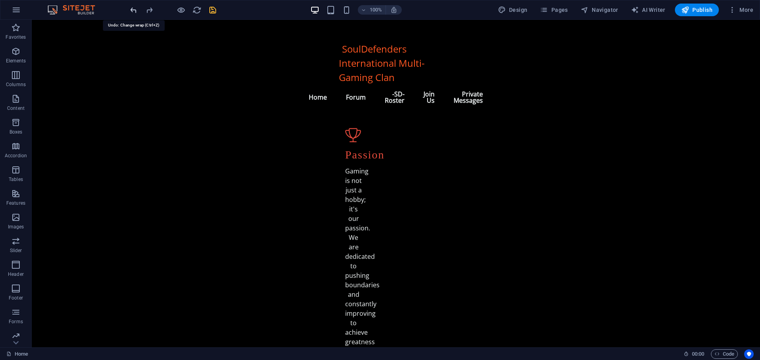
click at [133, 12] on icon "undo" at bounding box center [133, 10] width 9 height 9
click at [132, 9] on icon "undo" at bounding box center [133, 10] width 9 height 9
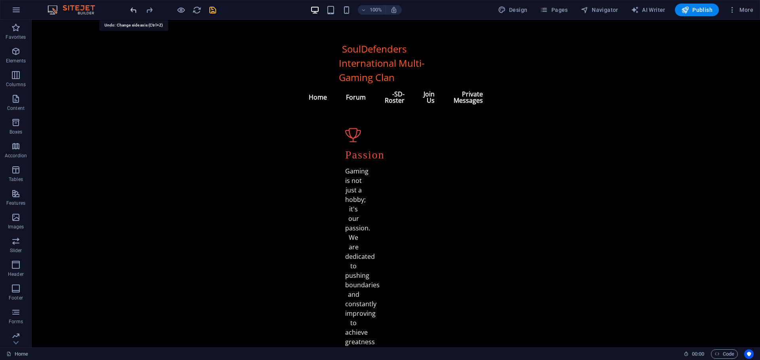
click at [132, 9] on icon "undo" at bounding box center [133, 10] width 9 height 9
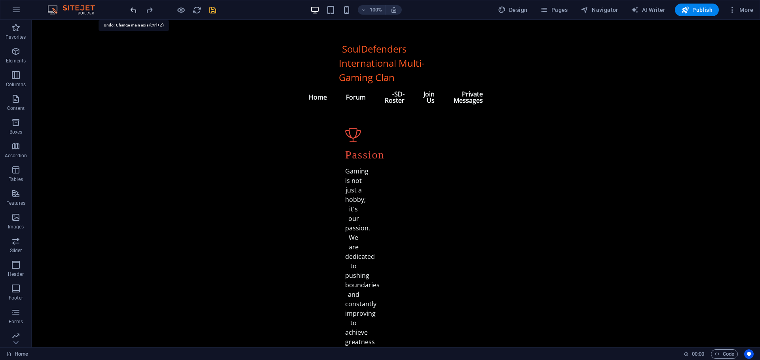
click at [132, 9] on icon "undo" at bounding box center [133, 10] width 9 height 9
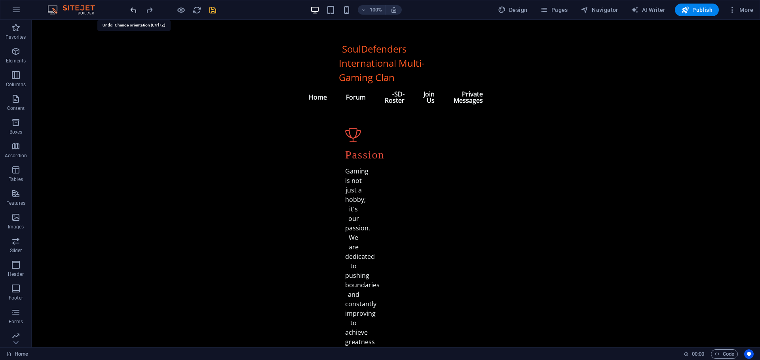
click at [132, 9] on icon "undo" at bounding box center [133, 10] width 9 height 9
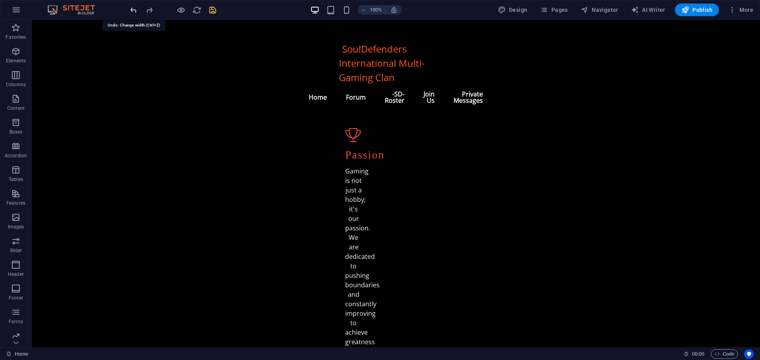
click at [132, 9] on icon "undo" at bounding box center [133, 10] width 9 height 9
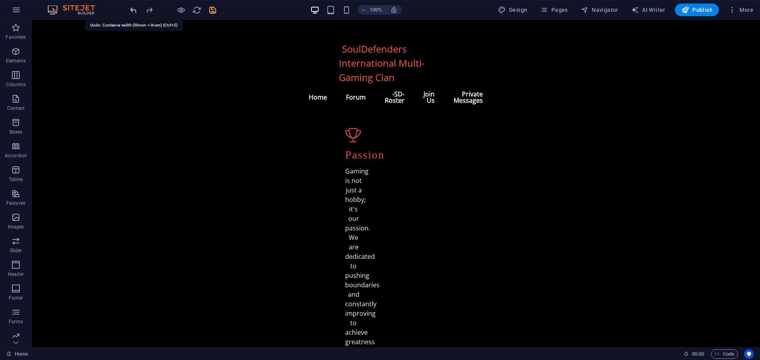
click at [132, 9] on icon "undo" at bounding box center [133, 10] width 9 height 9
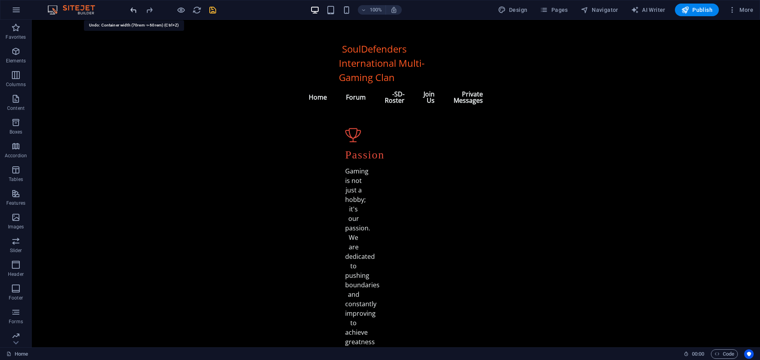
click at [132, 9] on icon "undo" at bounding box center [133, 10] width 9 height 9
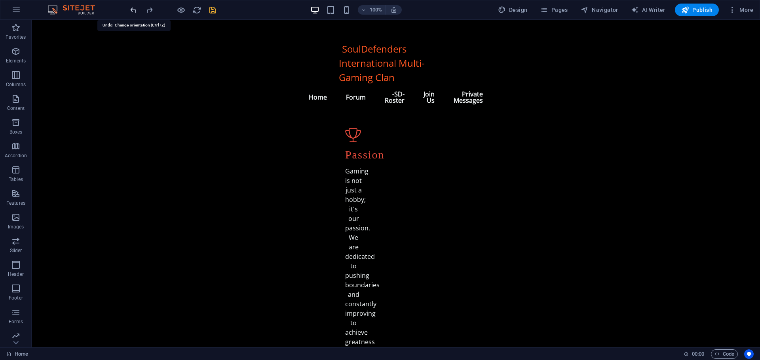
click at [132, 9] on icon "undo" at bounding box center [133, 10] width 9 height 9
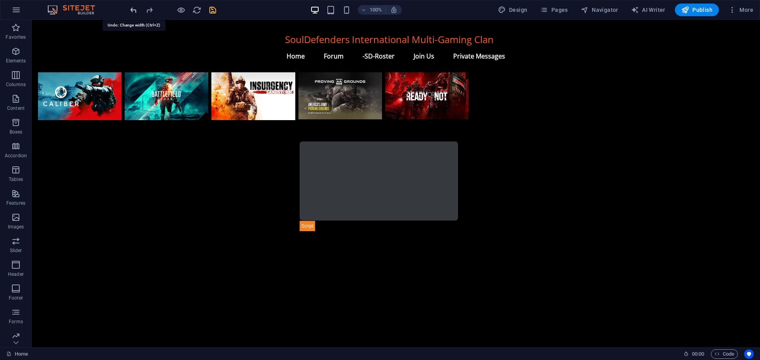
click at [132, 9] on icon "undo" at bounding box center [133, 10] width 9 height 9
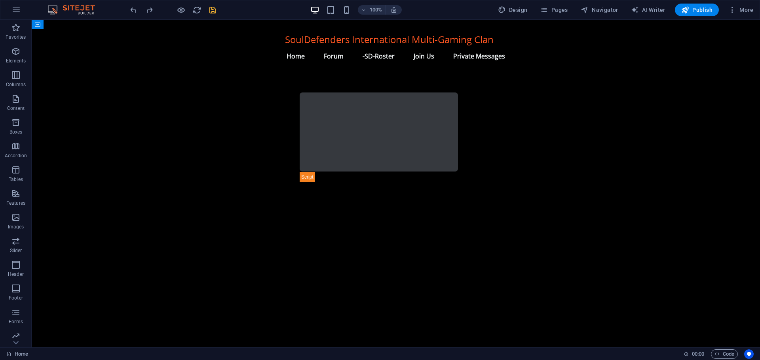
scroll to position [695, 0]
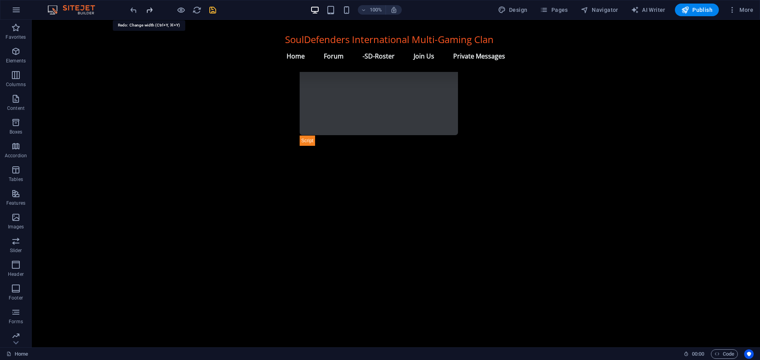
click at [149, 9] on icon "redo" at bounding box center [149, 10] width 9 height 9
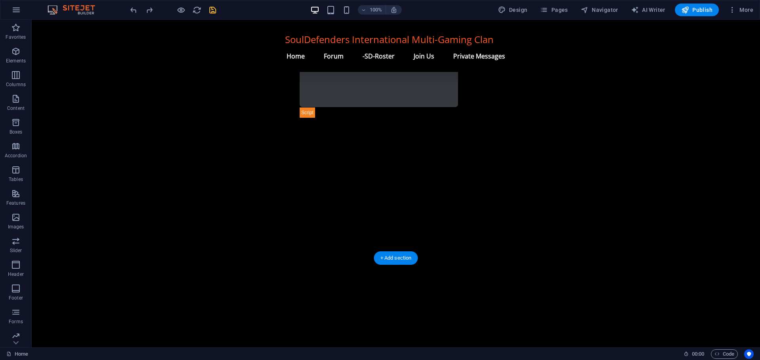
scroll to position [724, 0]
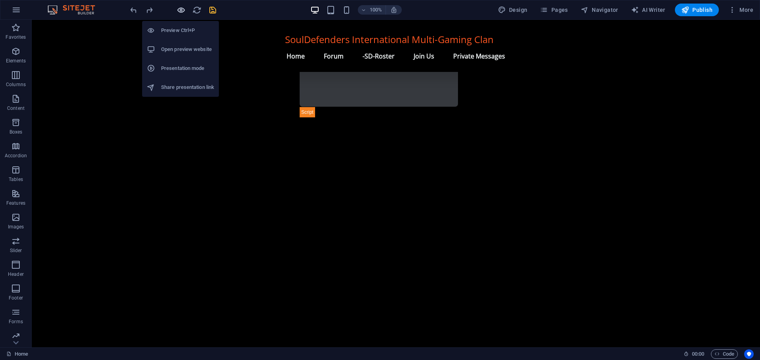
click at [184, 10] on icon "button" at bounding box center [180, 10] width 9 height 9
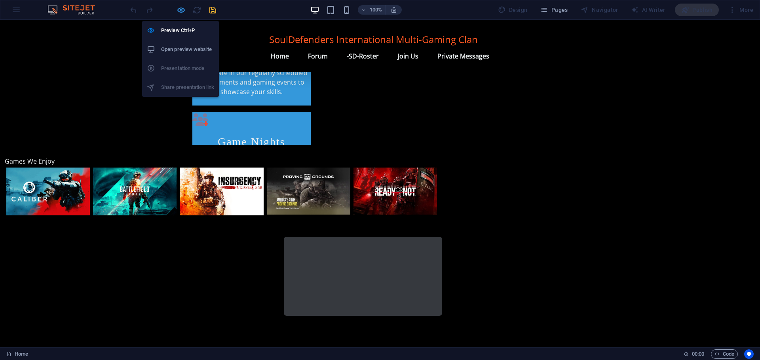
click at [180, 11] on icon "button" at bounding box center [180, 10] width 9 height 9
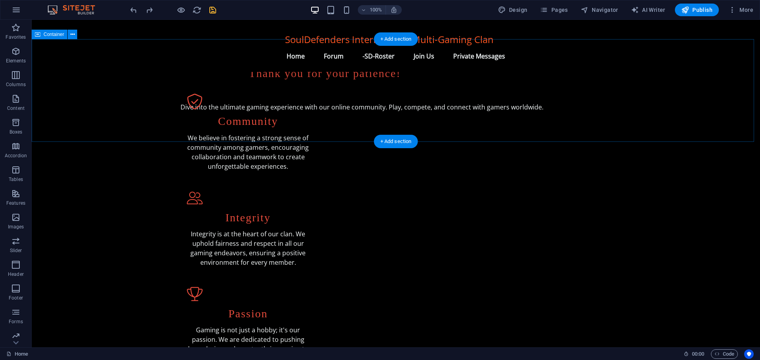
scroll to position [119, 0]
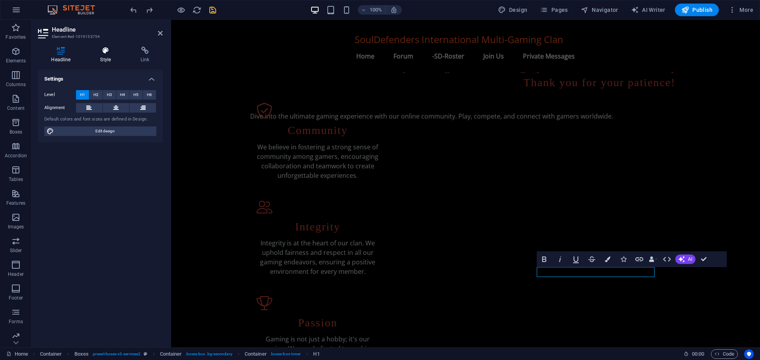
click at [102, 53] on icon at bounding box center [105, 51] width 37 height 8
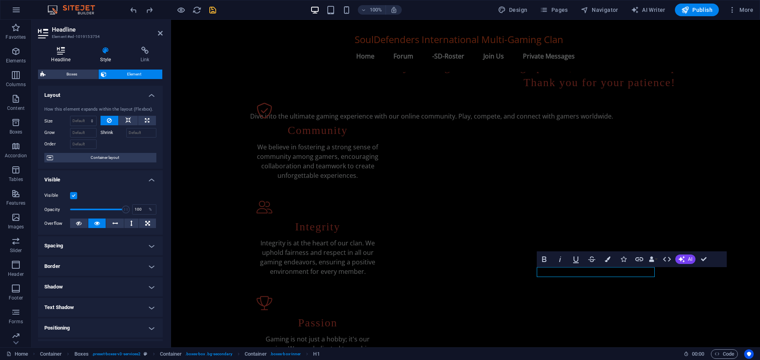
click at [63, 53] on icon at bounding box center [61, 51] width 46 height 8
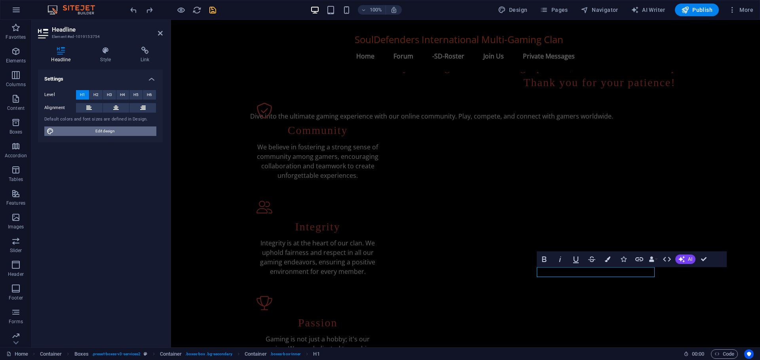
click at [90, 133] on span "Edit design" at bounding box center [105, 131] width 98 height 9
select select "px"
select select "200"
select select "px"
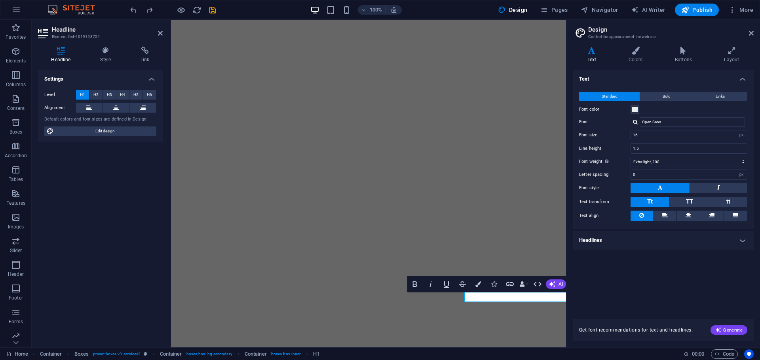
select select "px"
select select "200"
select select "px"
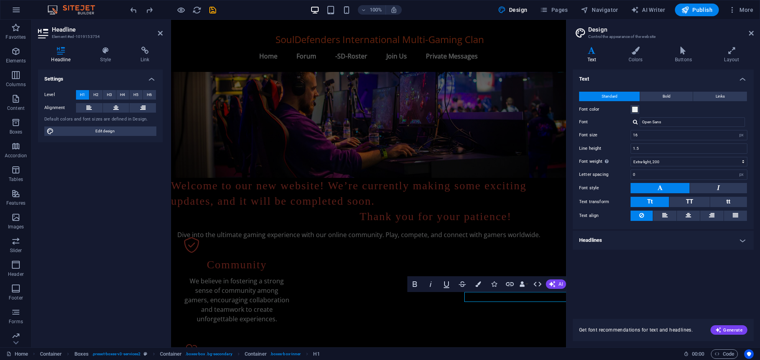
scroll to position [119, 0]
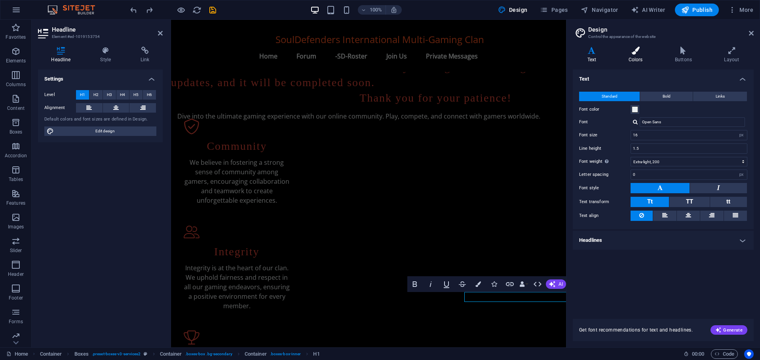
click at [636, 58] on h4 "Colors" at bounding box center [637, 55] width 46 height 17
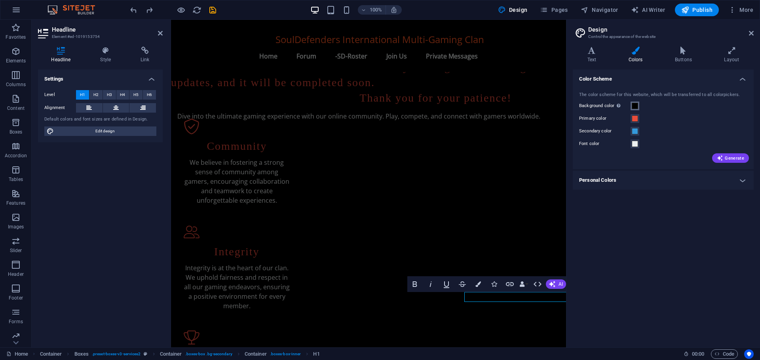
click at [633, 106] on span at bounding box center [635, 106] width 6 height 6
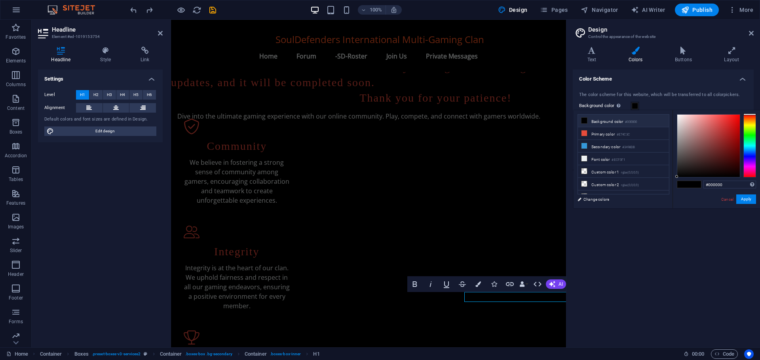
click at [585, 121] on icon at bounding box center [584, 121] width 6 height 6
click at [746, 198] on button "Apply" at bounding box center [746, 199] width 20 height 9
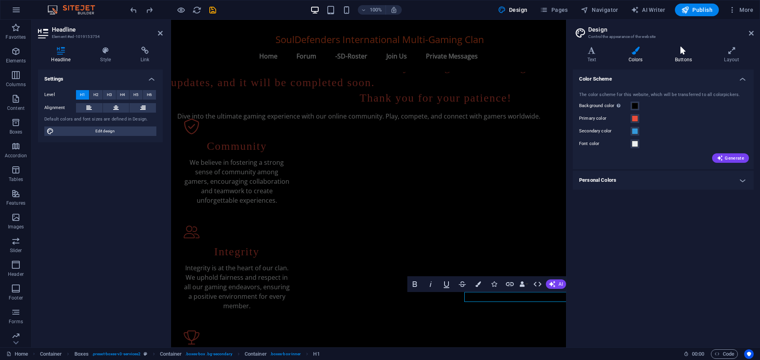
click at [686, 51] on icon at bounding box center [683, 51] width 46 height 8
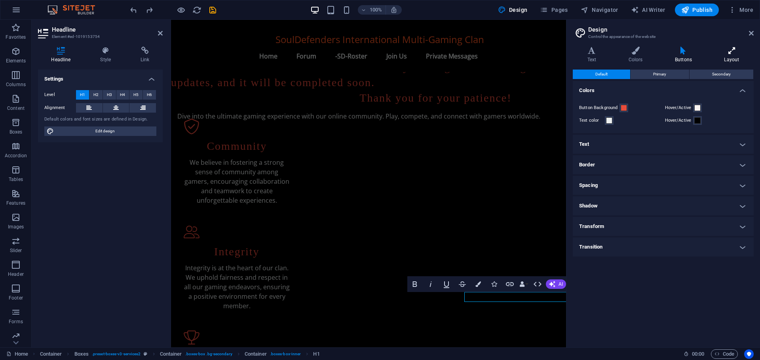
click at [732, 53] on icon at bounding box center [731, 51] width 44 height 8
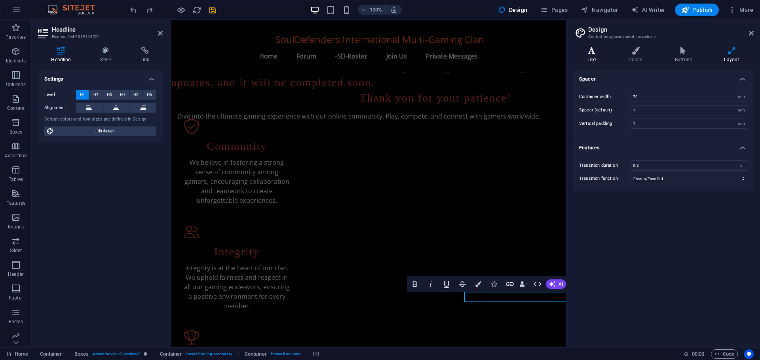
click at [596, 52] on icon at bounding box center [592, 51] width 38 height 8
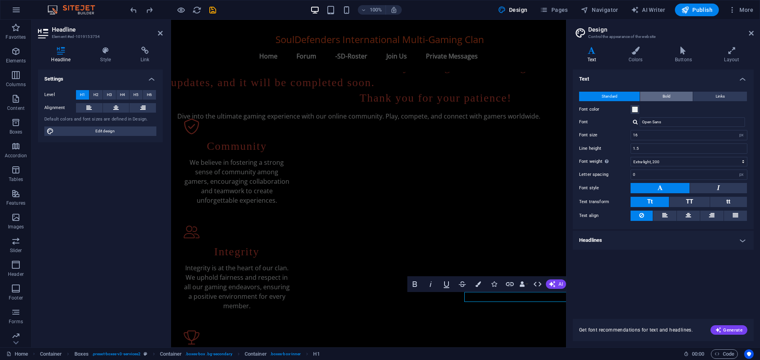
click at [668, 97] on span "Bold" at bounding box center [666, 96] width 8 height 9
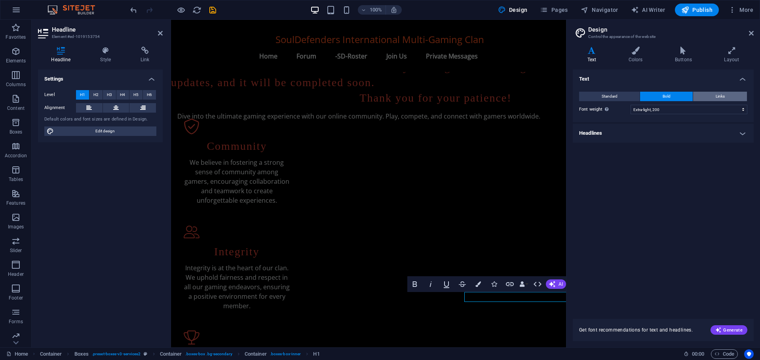
click at [718, 97] on span "Links" at bounding box center [719, 96] width 9 height 9
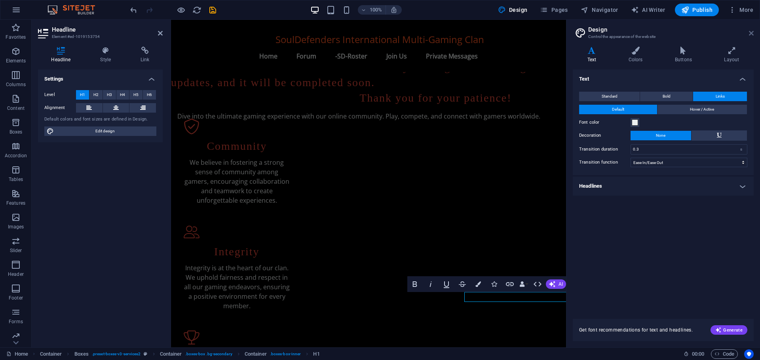
click at [752, 32] on icon at bounding box center [751, 33] width 5 height 6
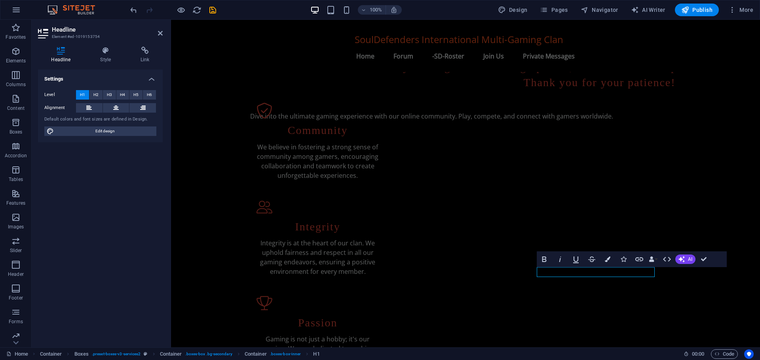
click at [157, 32] on h2 "Headline" at bounding box center [107, 29] width 111 height 7
click at [159, 33] on icon at bounding box center [160, 33] width 5 height 6
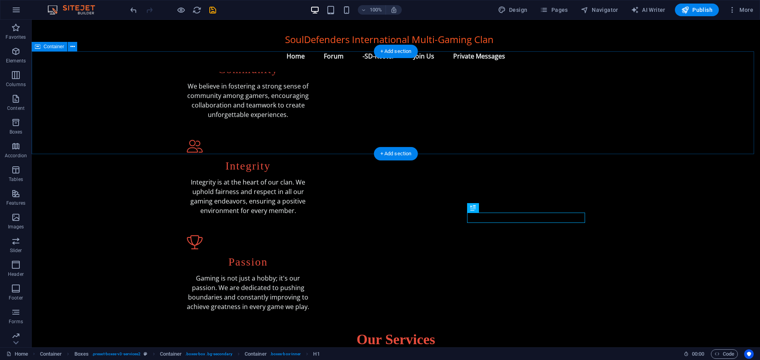
scroll to position [198, 0]
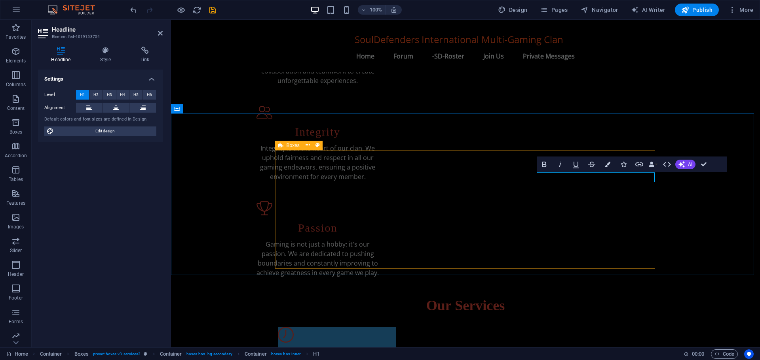
drag, startPoint x: 668, startPoint y: 176, endPoint x: 529, endPoint y: 176, distance: 138.9
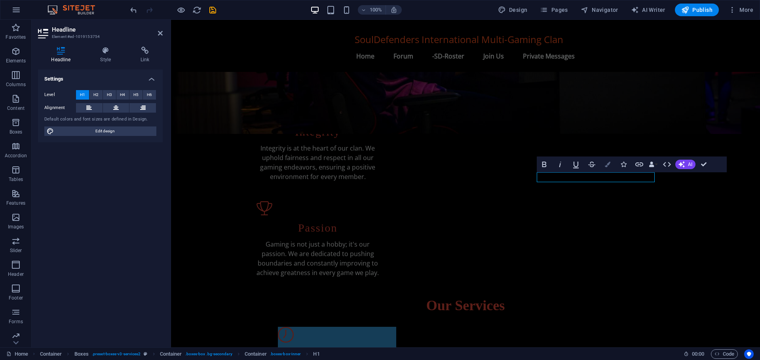
click at [607, 165] on icon "button" at bounding box center [608, 165] width 6 height 6
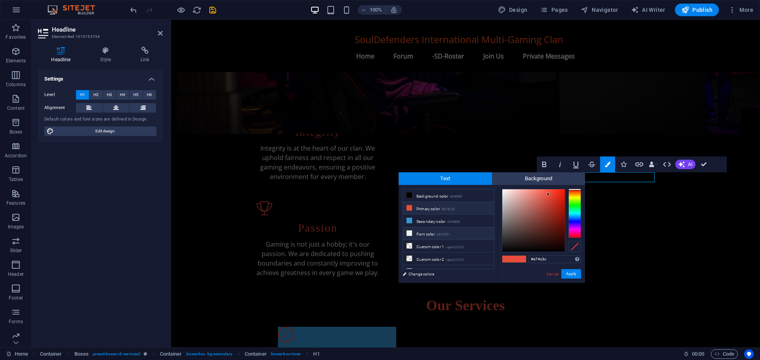
click at [434, 232] on li "Font color #ECF0F1" at bounding box center [448, 234] width 91 height 13
type input "#ecf0f1"
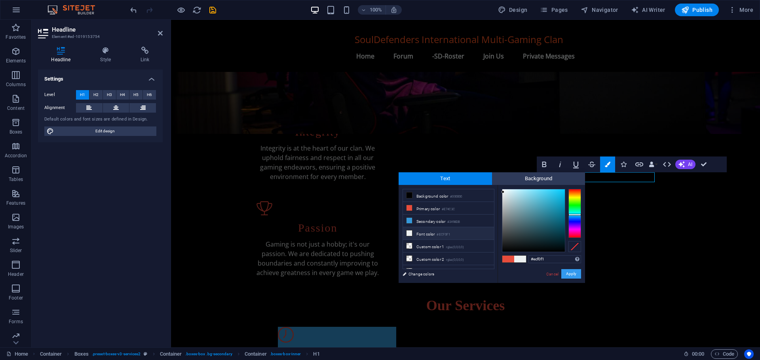
click at [571, 274] on button "Apply" at bounding box center [571, 273] width 20 height 9
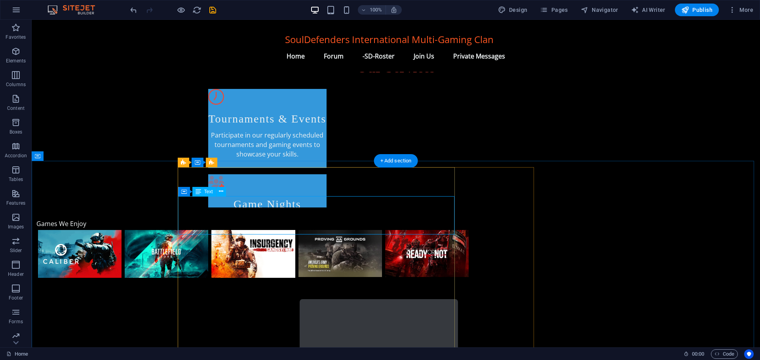
scroll to position [447, 0]
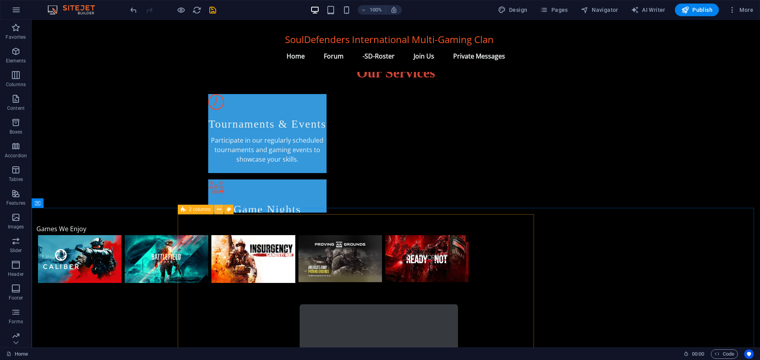
click at [220, 207] on icon at bounding box center [219, 210] width 4 height 8
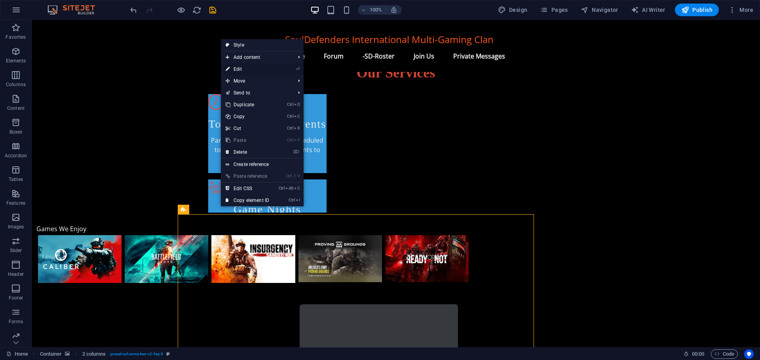
drag, startPoint x: 259, startPoint y: 66, endPoint x: 87, endPoint y: 48, distance: 173.4
click at [259, 66] on link "⏎ Edit" at bounding box center [247, 69] width 53 height 12
select select "px"
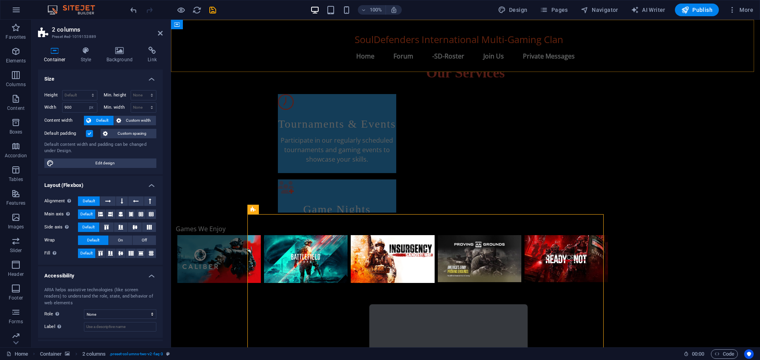
scroll to position [463, 0]
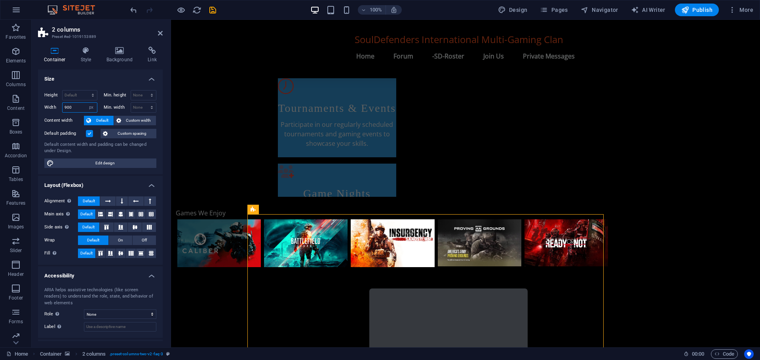
click at [66, 105] on input "900" at bounding box center [80, 107] width 34 height 9
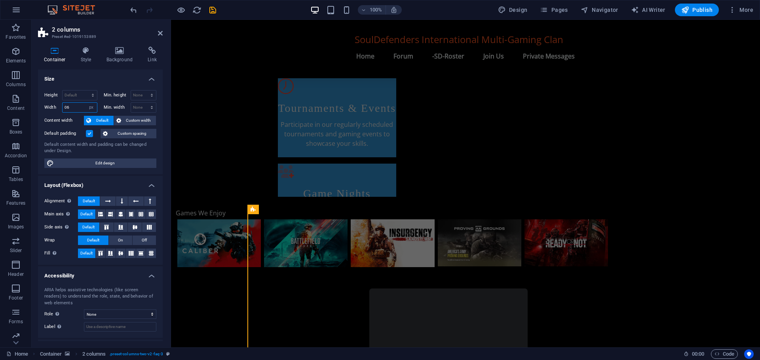
type input "6"
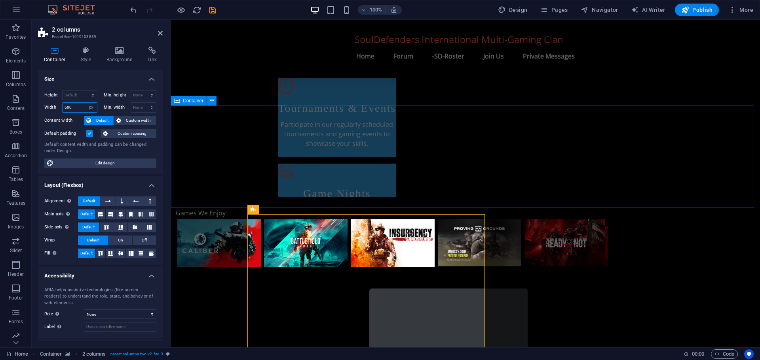
type input "600"
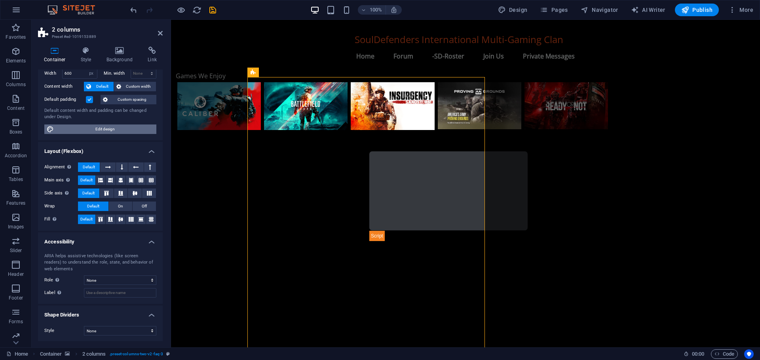
scroll to position [35, 0]
click at [101, 220] on icon at bounding box center [100, 218] width 9 height 5
click at [91, 220] on span "Default" at bounding box center [86, 218] width 12 height 9
click at [106, 167] on icon at bounding box center [108, 166] width 6 height 9
click at [95, 167] on span "Default" at bounding box center [89, 166] width 12 height 9
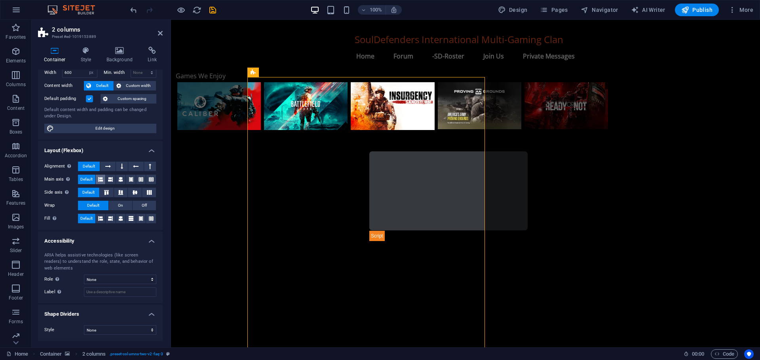
click at [102, 178] on icon at bounding box center [100, 179] width 5 height 9
click at [112, 178] on icon at bounding box center [110, 179] width 5 height 9
click at [122, 179] on icon at bounding box center [120, 179] width 5 height 9
click at [93, 179] on button "Default" at bounding box center [86, 179] width 17 height 9
click at [119, 220] on icon at bounding box center [120, 218] width 5 height 9
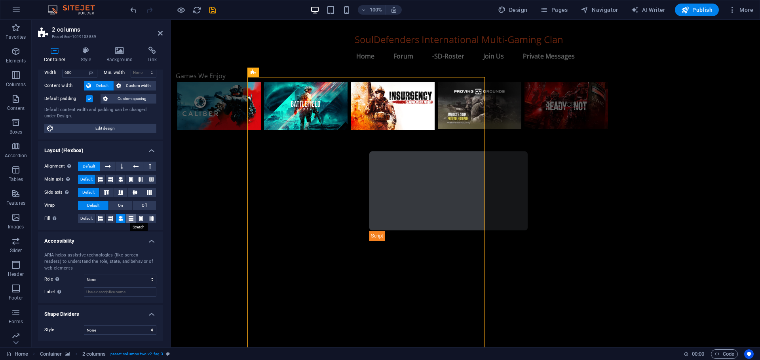
click at [130, 220] on icon at bounding box center [131, 218] width 5 height 9
click at [139, 219] on icon at bounding box center [140, 218] width 5 height 9
click at [101, 220] on icon at bounding box center [100, 218] width 5 height 9
click at [108, 218] on icon at bounding box center [110, 218] width 5 height 9
click at [87, 218] on span "Default" at bounding box center [86, 218] width 12 height 9
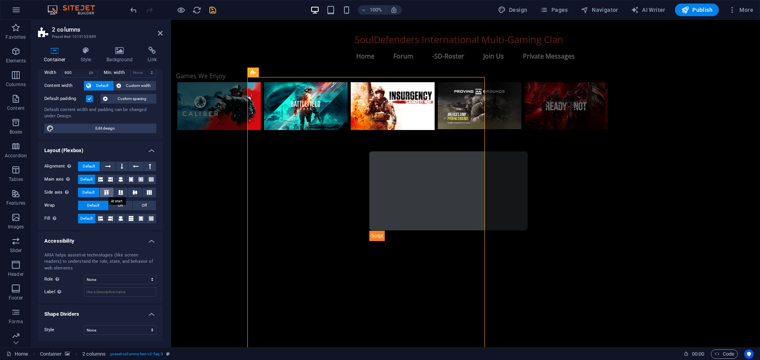
click at [106, 190] on icon at bounding box center [106, 192] width 9 height 5
click at [121, 192] on icon at bounding box center [120, 192] width 9 height 5
click at [133, 191] on icon at bounding box center [134, 192] width 9 height 5
click at [90, 190] on span "Default" at bounding box center [88, 192] width 12 height 9
click at [107, 127] on span "Edit design" at bounding box center [105, 128] width 98 height 9
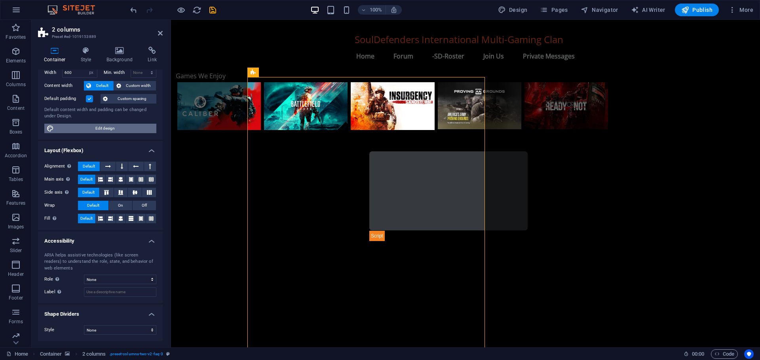
select select "rem"
select select "ease-in-out"
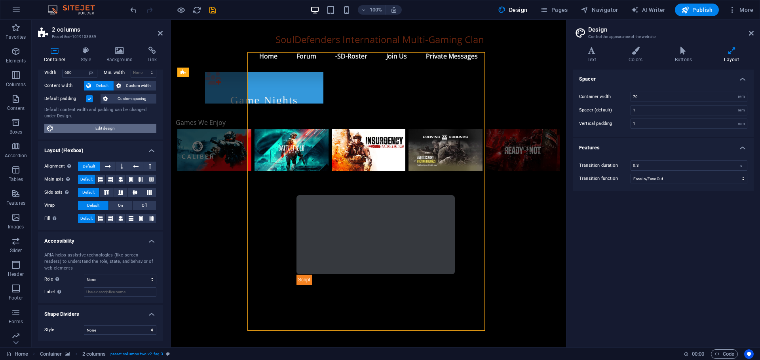
scroll to position [625, 0]
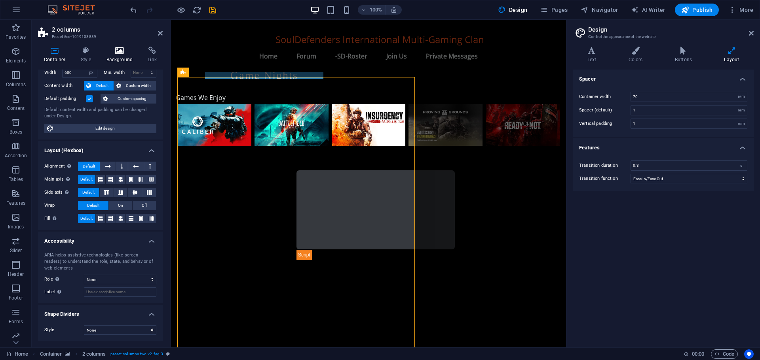
click at [116, 51] on icon at bounding box center [120, 51] width 38 height 8
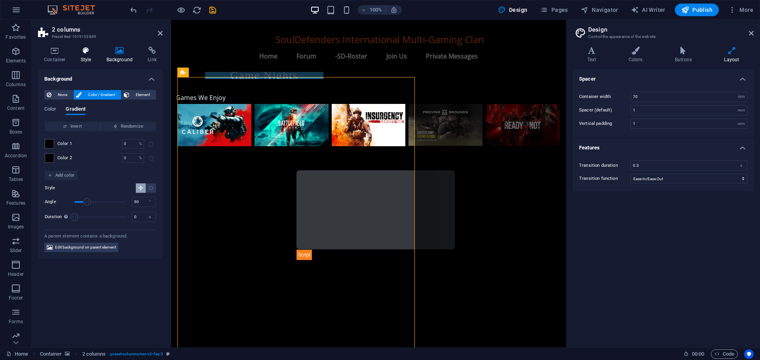
click at [82, 51] on icon at bounding box center [86, 51] width 23 height 8
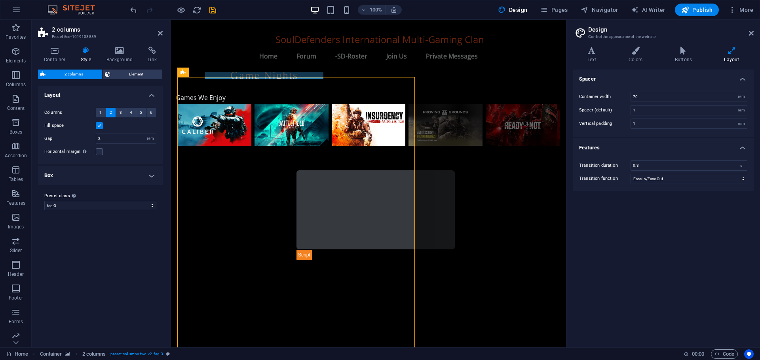
click at [87, 179] on h4 "Box" at bounding box center [100, 175] width 125 height 19
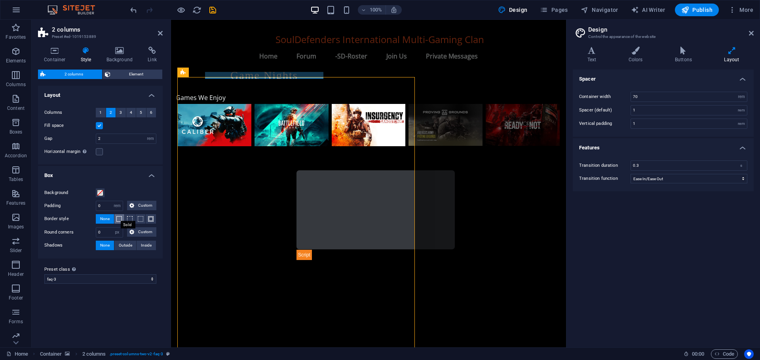
click at [119, 218] on span at bounding box center [119, 219] width 6 height 6
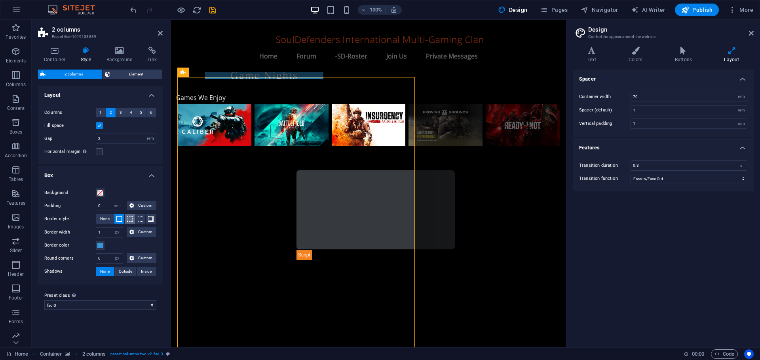
click at [127, 218] on span at bounding box center [130, 219] width 6 height 6
click at [136, 218] on button at bounding box center [140, 218] width 10 height 9
click at [148, 218] on span at bounding box center [151, 219] width 6 height 6
click at [104, 218] on span "None" at bounding box center [104, 218] width 9 height 9
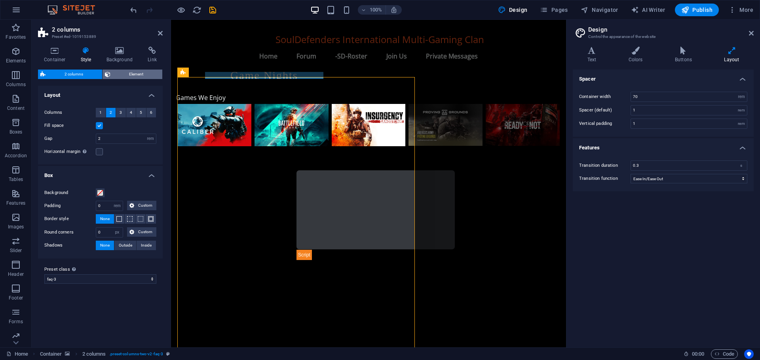
click at [129, 74] on span "Element" at bounding box center [136, 74] width 47 height 9
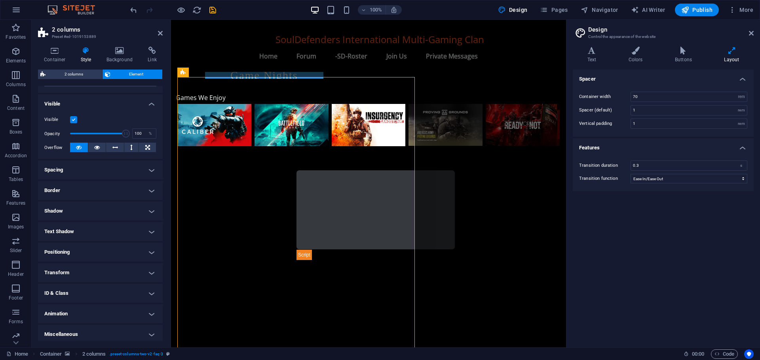
scroll to position [79, 0]
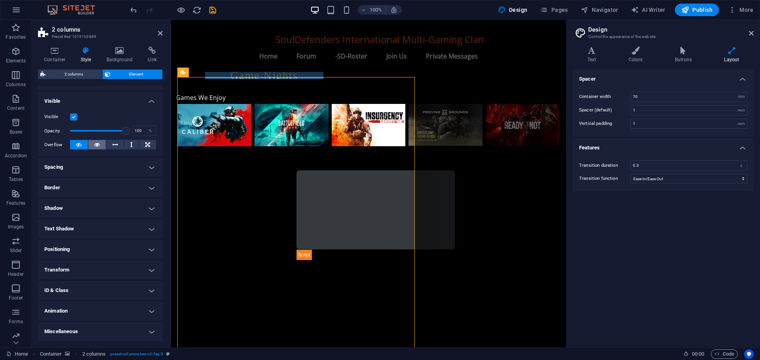
click at [97, 144] on icon at bounding box center [97, 144] width 6 height 9
click at [112, 145] on icon at bounding box center [115, 144] width 6 height 9
click at [128, 145] on button at bounding box center [131, 144] width 15 height 9
click at [147, 146] on icon at bounding box center [147, 144] width 5 height 9
click at [79, 142] on icon at bounding box center [79, 144] width 6 height 9
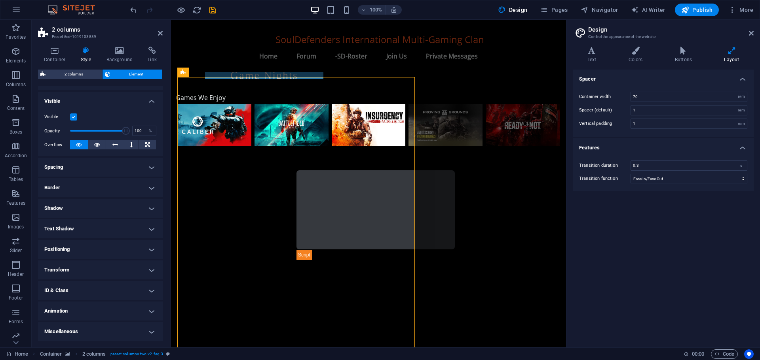
click at [89, 163] on h4 "Spacing" at bounding box center [100, 167] width 125 height 19
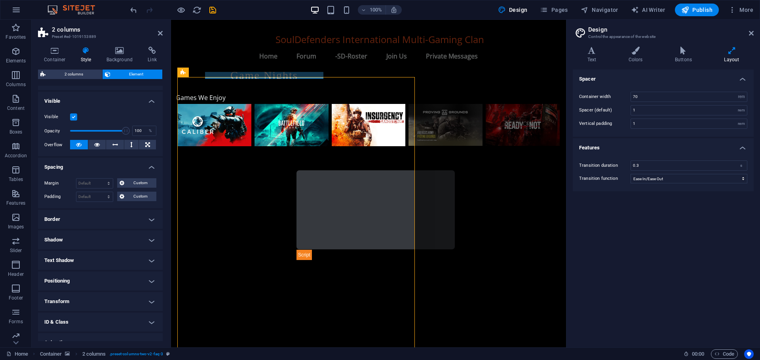
click at [89, 163] on h4 "Spacing" at bounding box center [100, 165] width 125 height 14
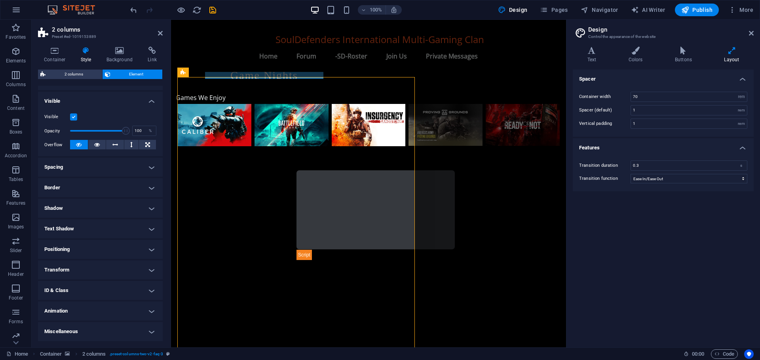
click at [82, 189] on h4 "Border" at bounding box center [100, 187] width 125 height 19
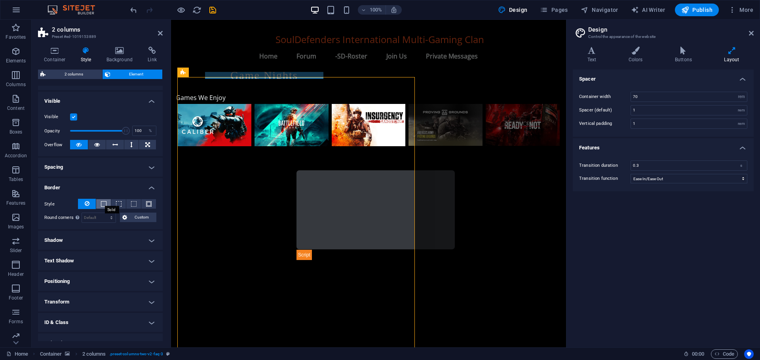
click at [104, 203] on span at bounding box center [104, 204] width 6 height 6
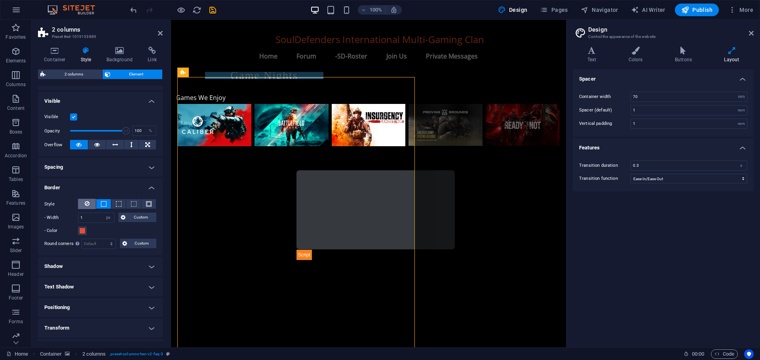
click at [91, 203] on button at bounding box center [87, 204] width 18 height 10
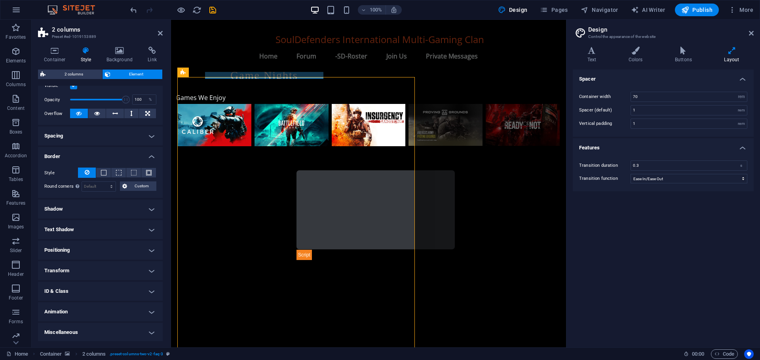
scroll to position [111, 0]
click at [90, 203] on h4 "Shadow" at bounding box center [100, 208] width 125 height 19
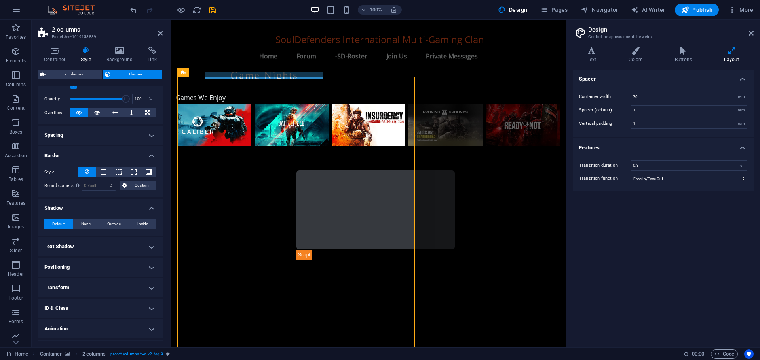
click at [90, 203] on h4 "Shadow" at bounding box center [100, 206] width 125 height 14
click at [86, 248] on h4 "Positioning" at bounding box center [100, 249] width 125 height 19
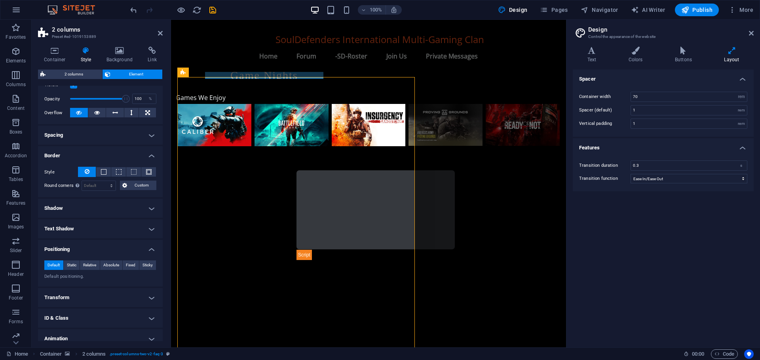
scroll to position [138, 0]
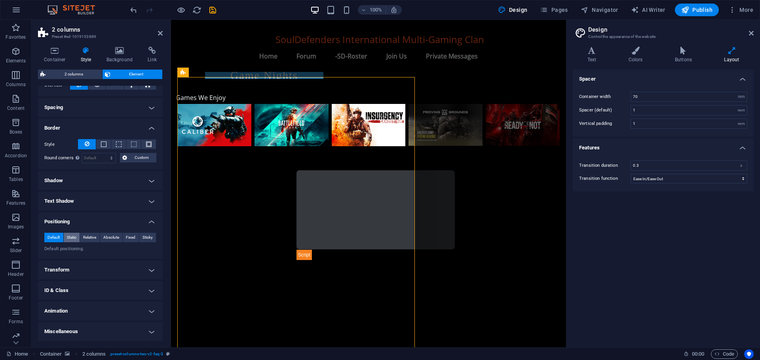
click at [73, 239] on span "Static" at bounding box center [71, 237] width 9 height 9
click at [95, 237] on span "Relative" at bounding box center [89, 237] width 13 height 9
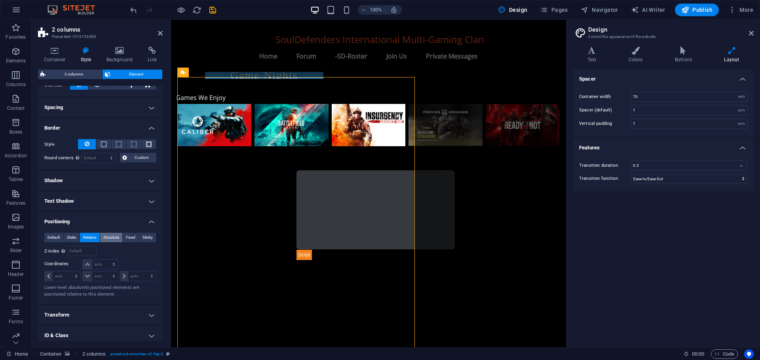
click at [104, 236] on span "Absolute" at bounding box center [111, 237] width 16 height 9
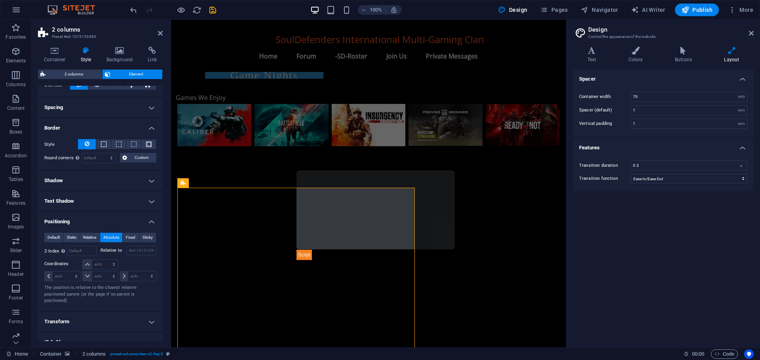
scroll to position [514, 0]
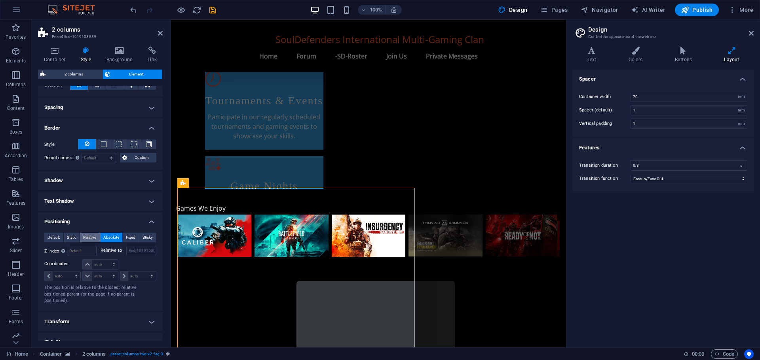
click at [89, 237] on span "Relative" at bounding box center [89, 237] width 13 height 9
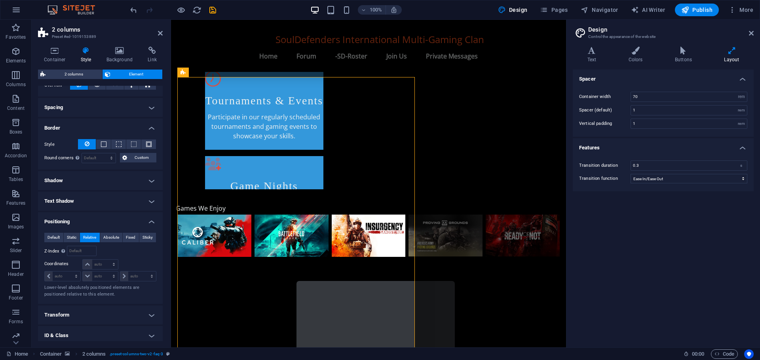
scroll to position [625, 0]
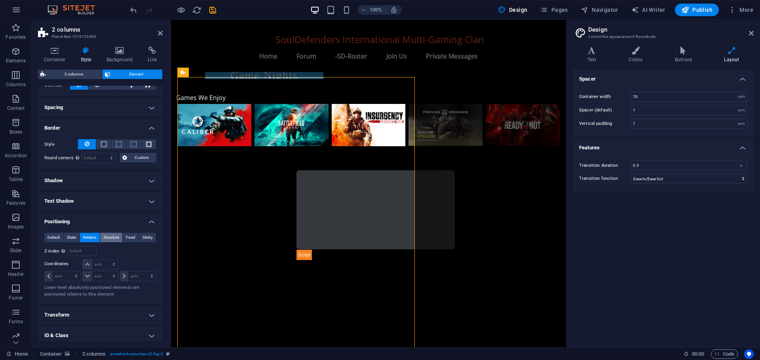
click at [112, 235] on span "Absolute" at bounding box center [111, 237] width 16 height 9
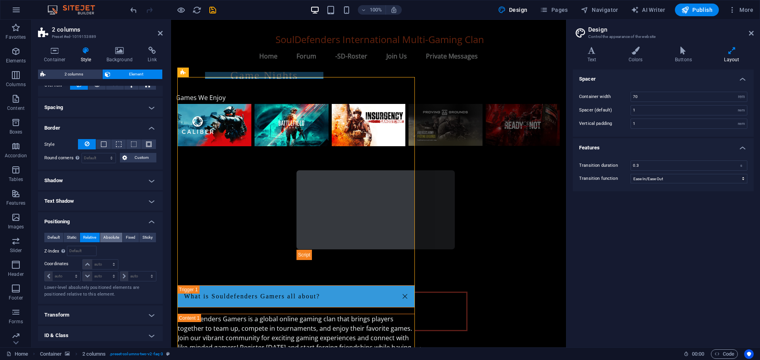
scroll to position [514, 0]
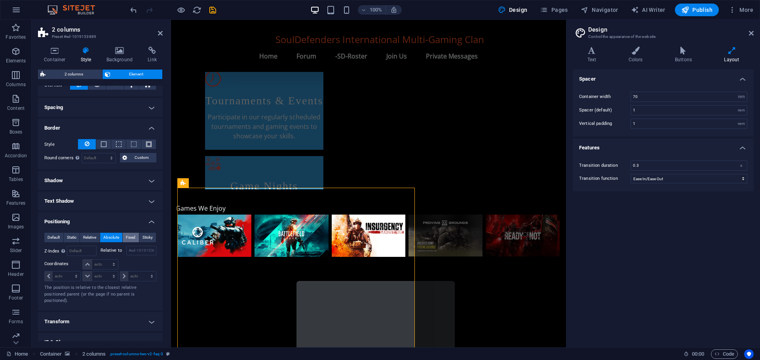
click at [129, 235] on span "Fixed" at bounding box center [130, 237] width 9 height 9
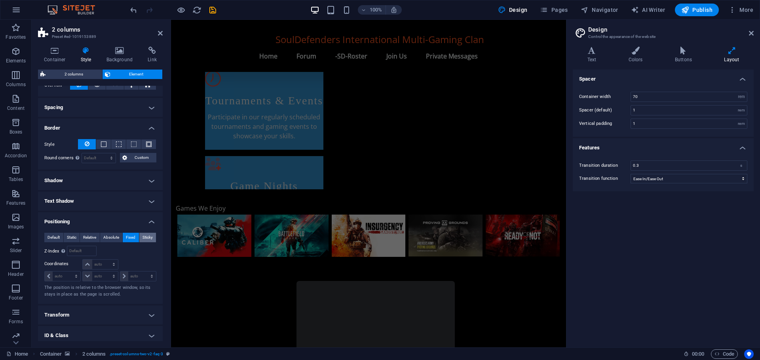
click at [145, 236] on span "Sticky" at bounding box center [147, 237] width 10 height 9
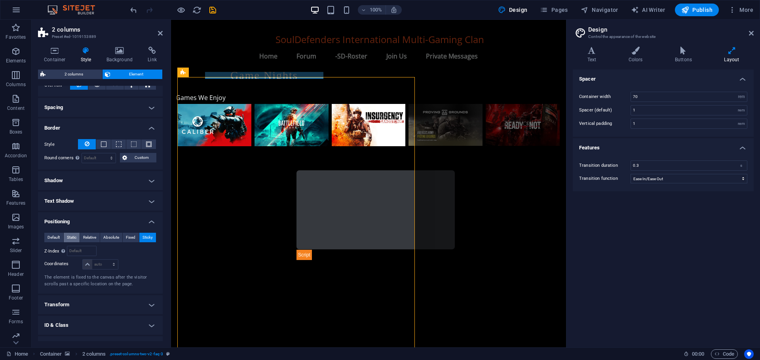
click at [68, 237] on span "Static" at bounding box center [71, 237] width 9 height 9
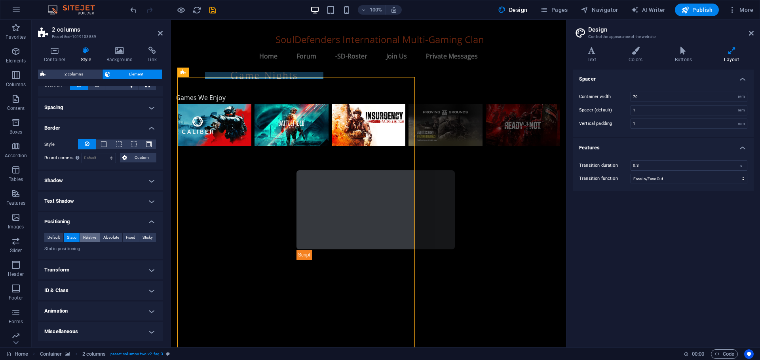
click at [86, 237] on span "Relative" at bounding box center [89, 237] width 13 height 9
click at [67, 237] on span "Static" at bounding box center [71, 237] width 9 height 9
click at [55, 236] on span "Default" at bounding box center [53, 237] width 12 height 9
click at [78, 267] on h4 "Transform" at bounding box center [100, 270] width 125 height 19
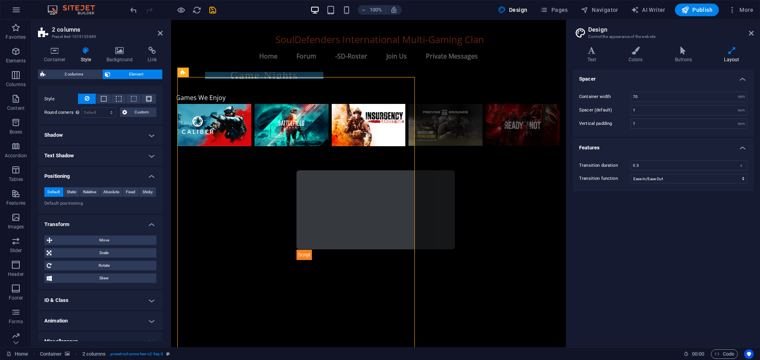
scroll to position [194, 0]
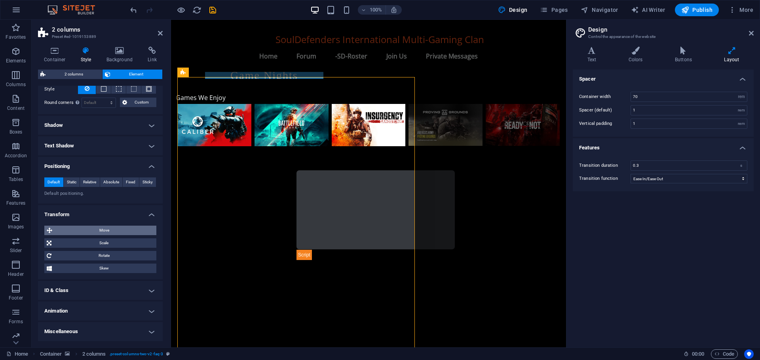
click at [108, 231] on span "Move" at bounding box center [104, 230] width 99 height 9
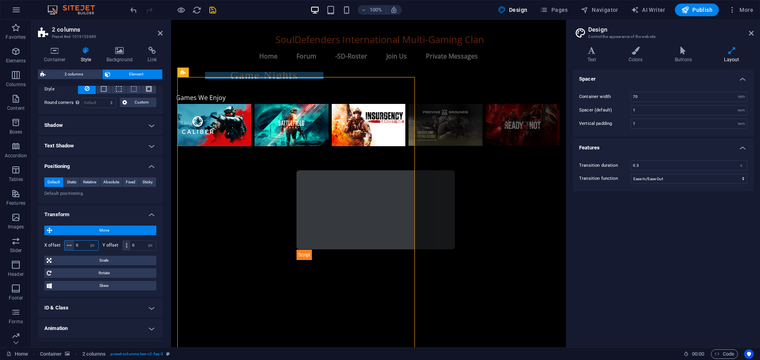
click at [78, 243] on input "0" at bounding box center [86, 245] width 24 height 9
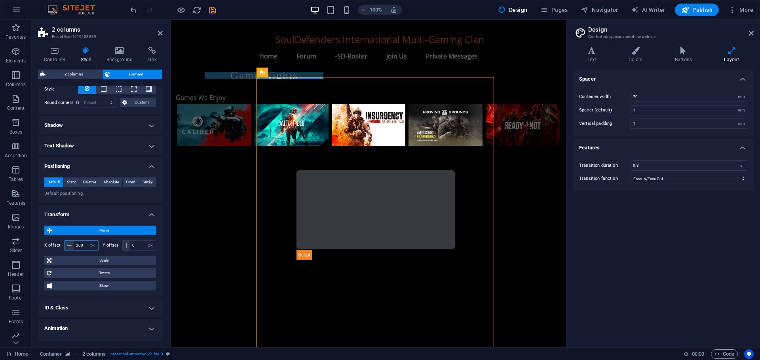
type input "200"
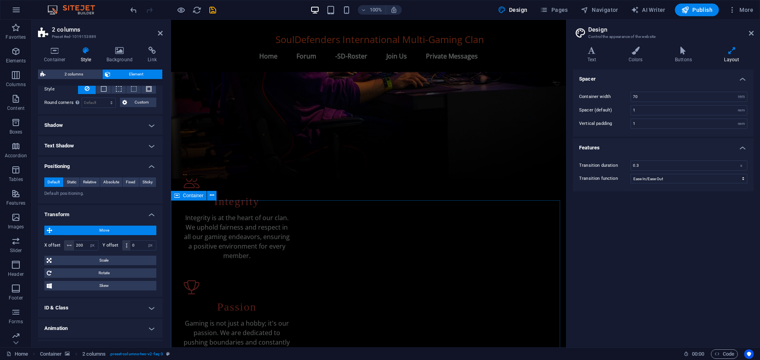
scroll to position [150, 0]
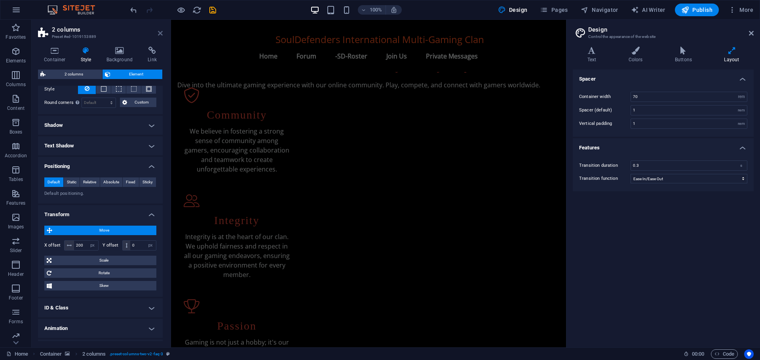
click at [160, 32] on icon at bounding box center [160, 33] width 5 height 6
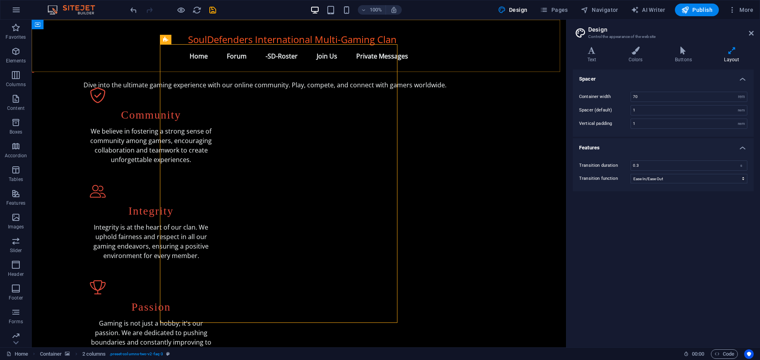
scroll to position [633, 0]
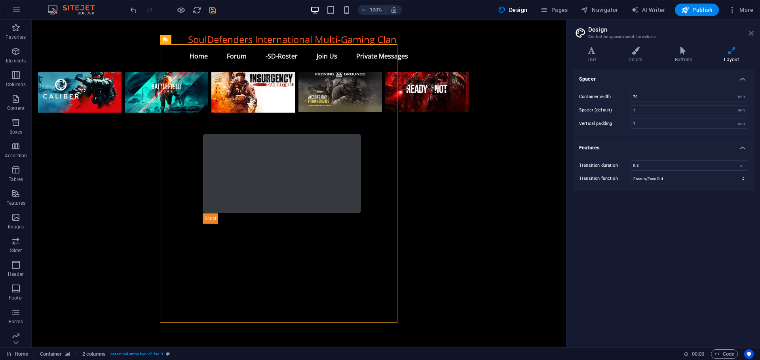
click at [753, 34] on icon at bounding box center [751, 33] width 5 height 6
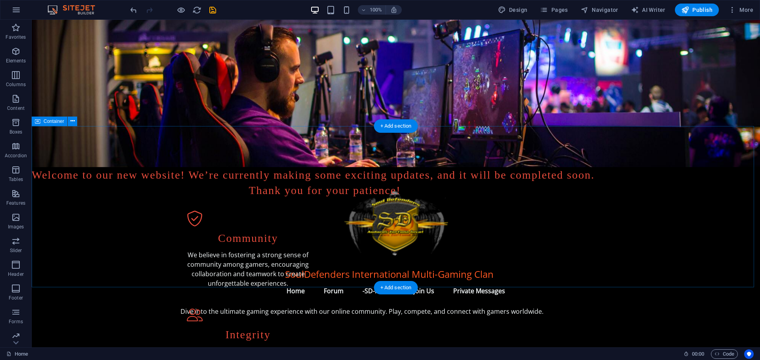
scroll to position [0, 0]
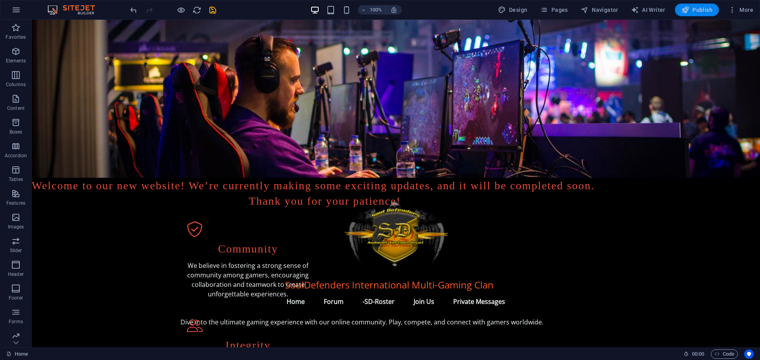
click at [696, 8] on span "Publish" at bounding box center [696, 10] width 31 height 8
